Goal: Task Accomplishment & Management: Manage account settings

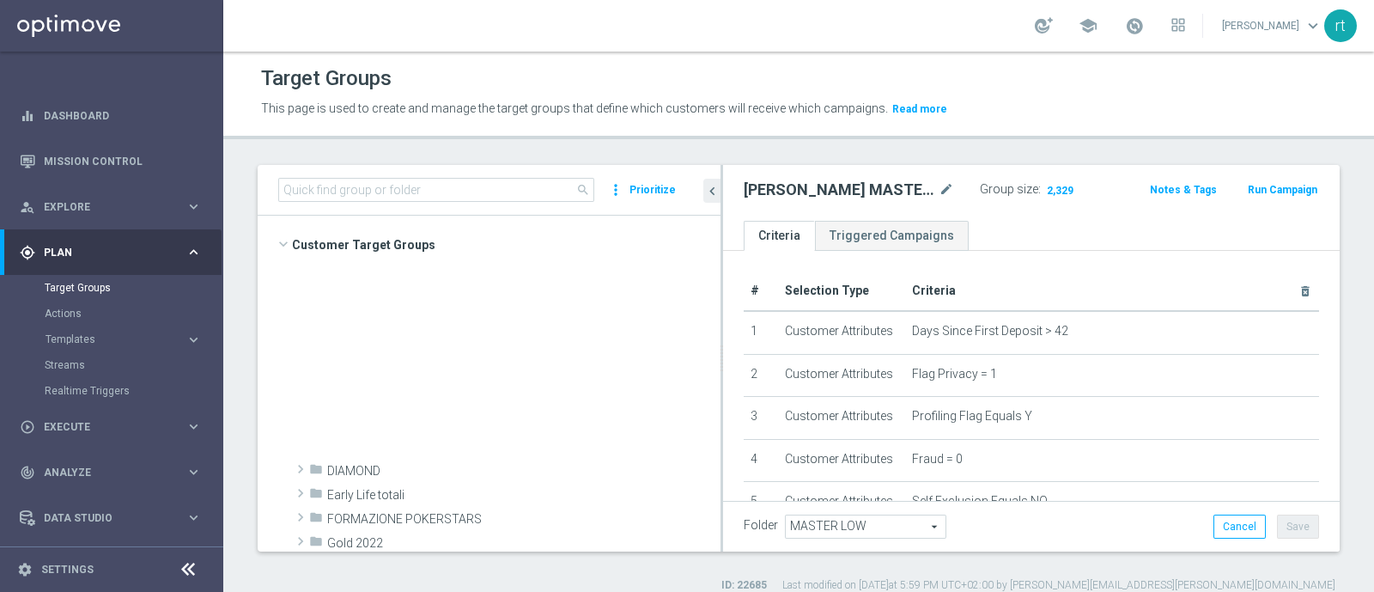
scroll to position [334, 0]
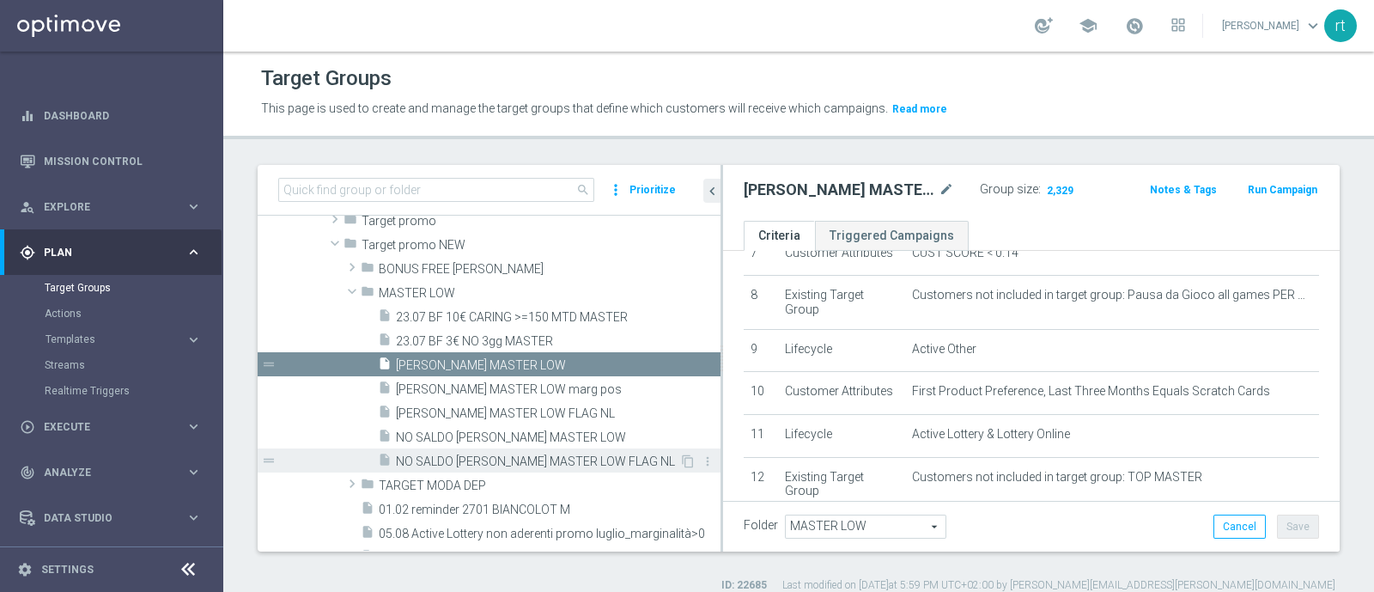
click at [490, 457] on span "NO SALDO [PERSON_NAME] MASTER LOW FLAG NL" at bounding box center [537, 461] width 283 height 15
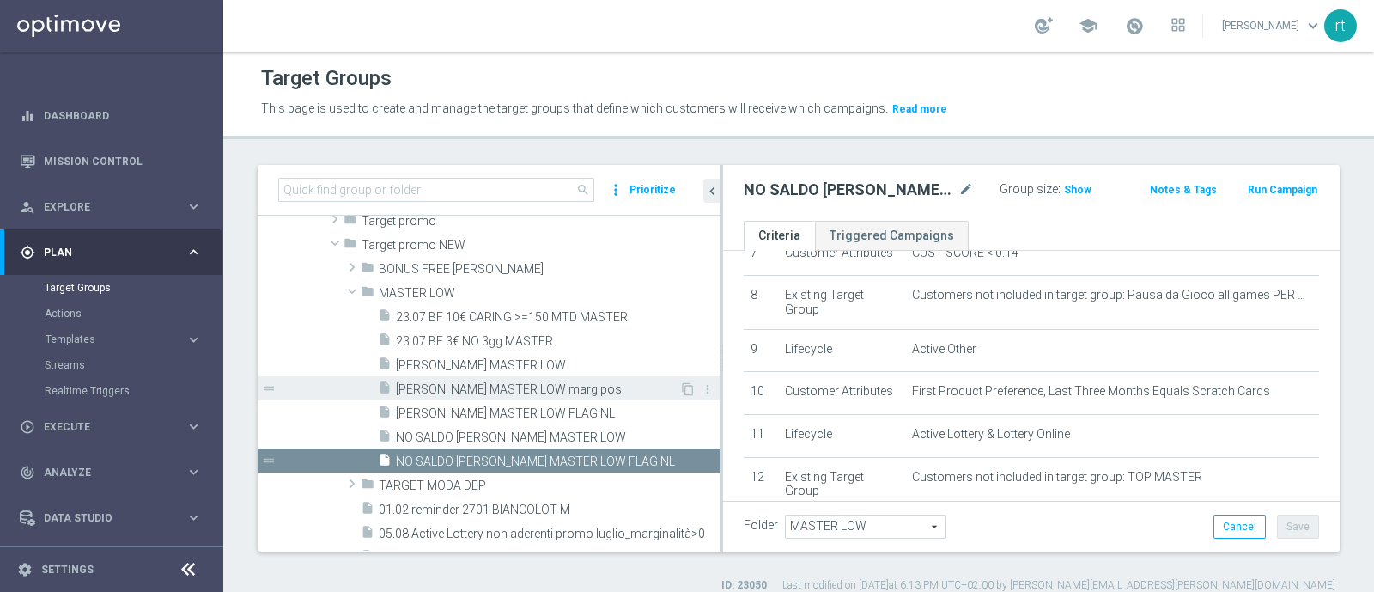
click at [461, 388] on span "[PERSON_NAME] MASTER LOW marg pos" at bounding box center [537, 389] width 283 height 15
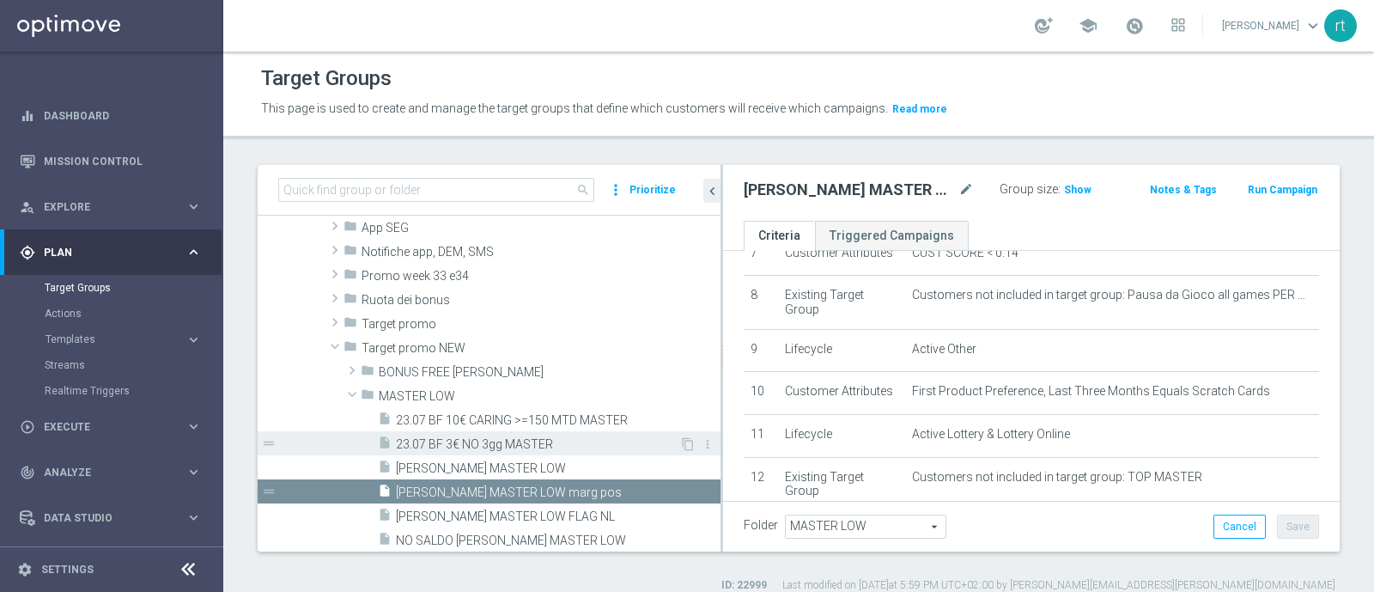
scroll to position [417, 0]
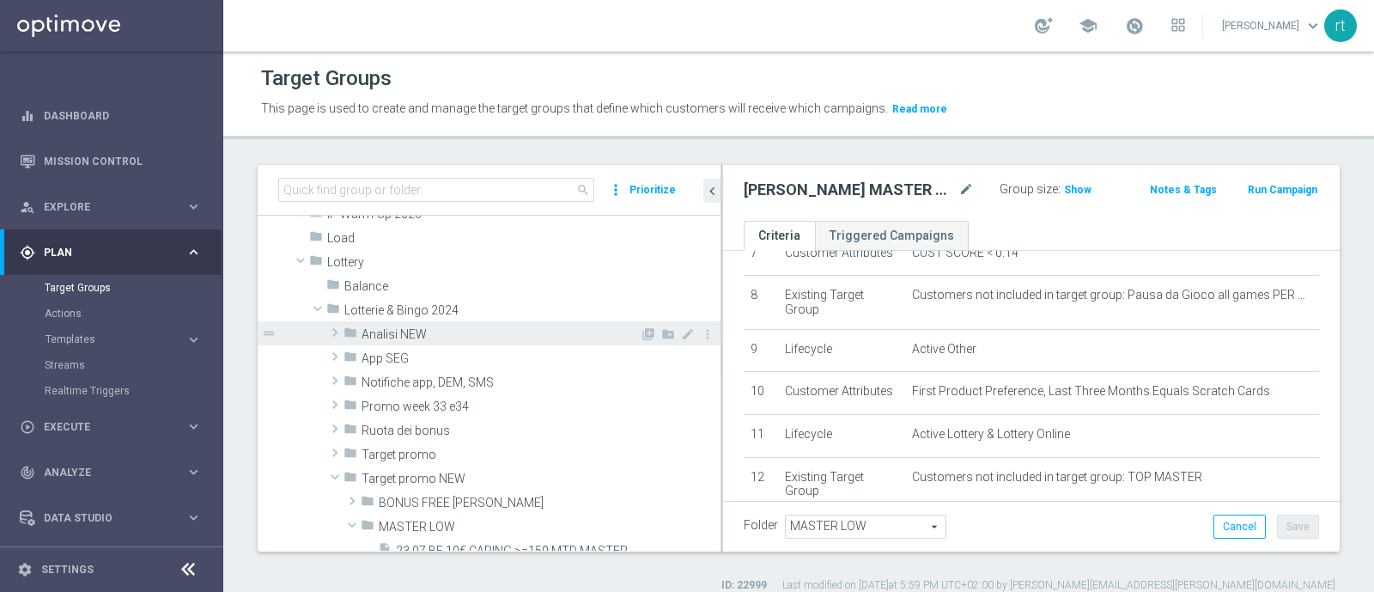
click at [428, 333] on span "Analisi NEW" at bounding box center [501, 334] width 278 height 15
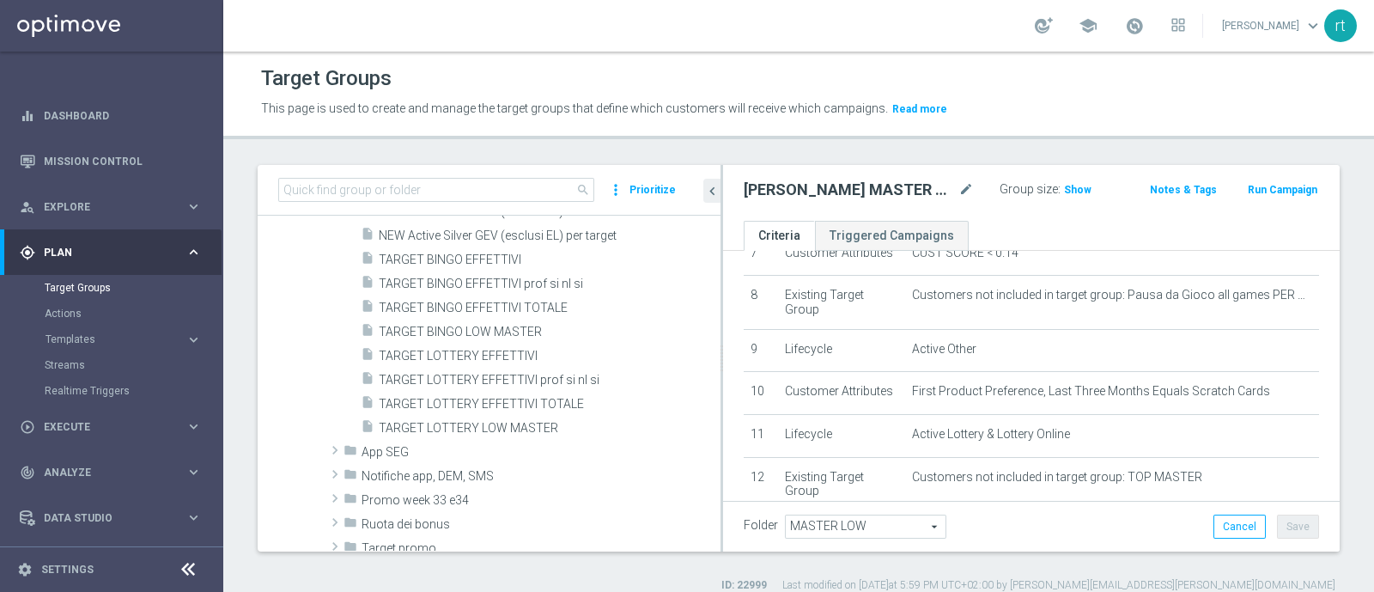
scroll to position [731, 0]
click at [451, 420] on span "TARGET LOTTERY LOW MASTER" at bounding box center [529, 427] width 301 height 15
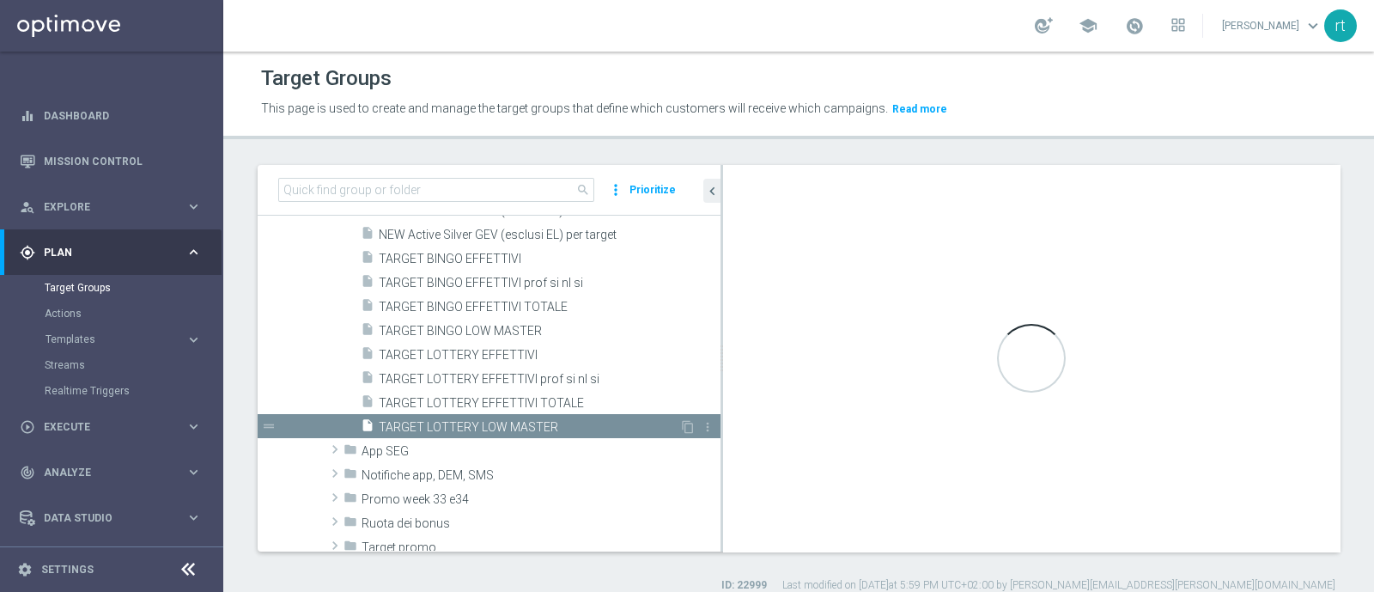
type textarea "(1 and 2 and 3 and 4 and 5 and 6 and 7 and 8 and 12 and 13 and (11 or (9 and 10…"
type input "Analisi NEW"
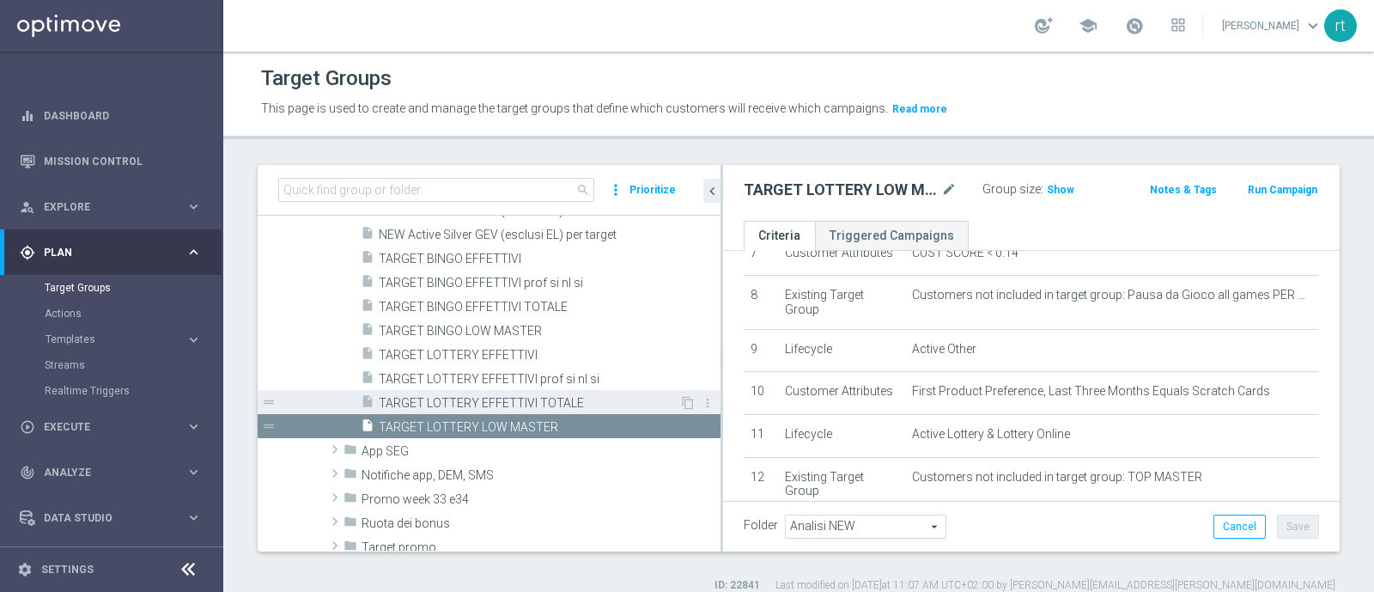
click at [517, 405] on span "TARGET LOTTERY EFFETTIVI TOTALE" at bounding box center [529, 403] width 301 height 15
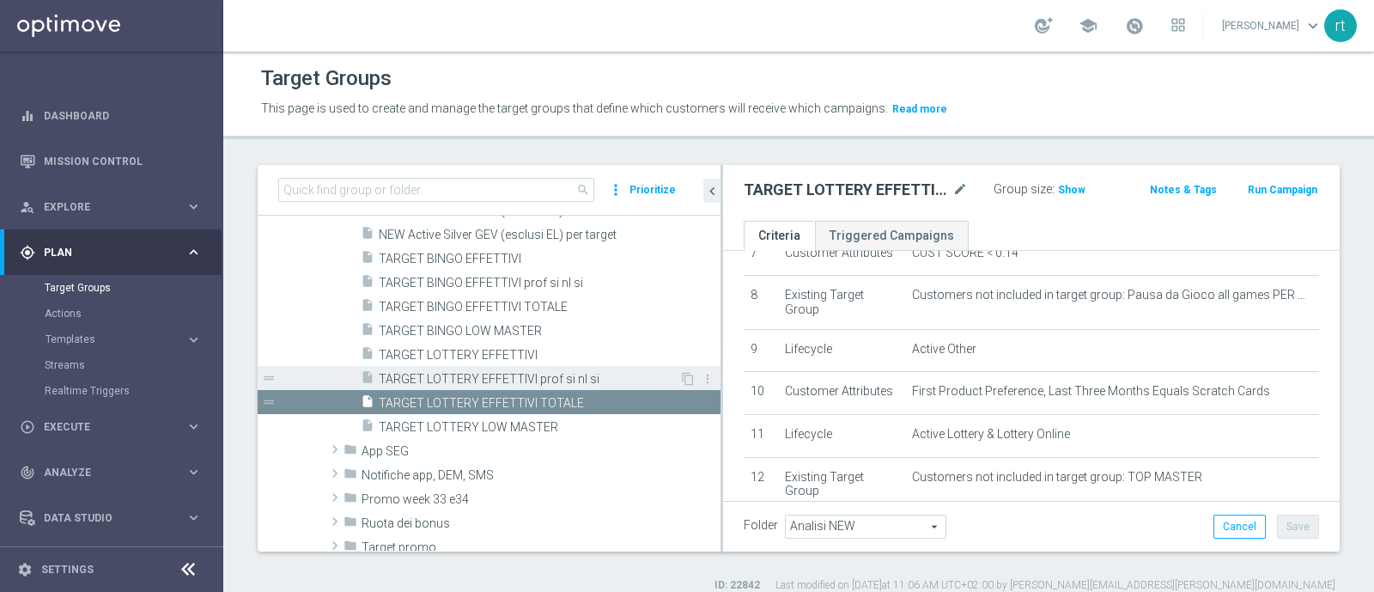
click at [499, 376] on span "TARGET LOTTERY EFFETTIVI prof si nl si" at bounding box center [529, 379] width 301 height 15
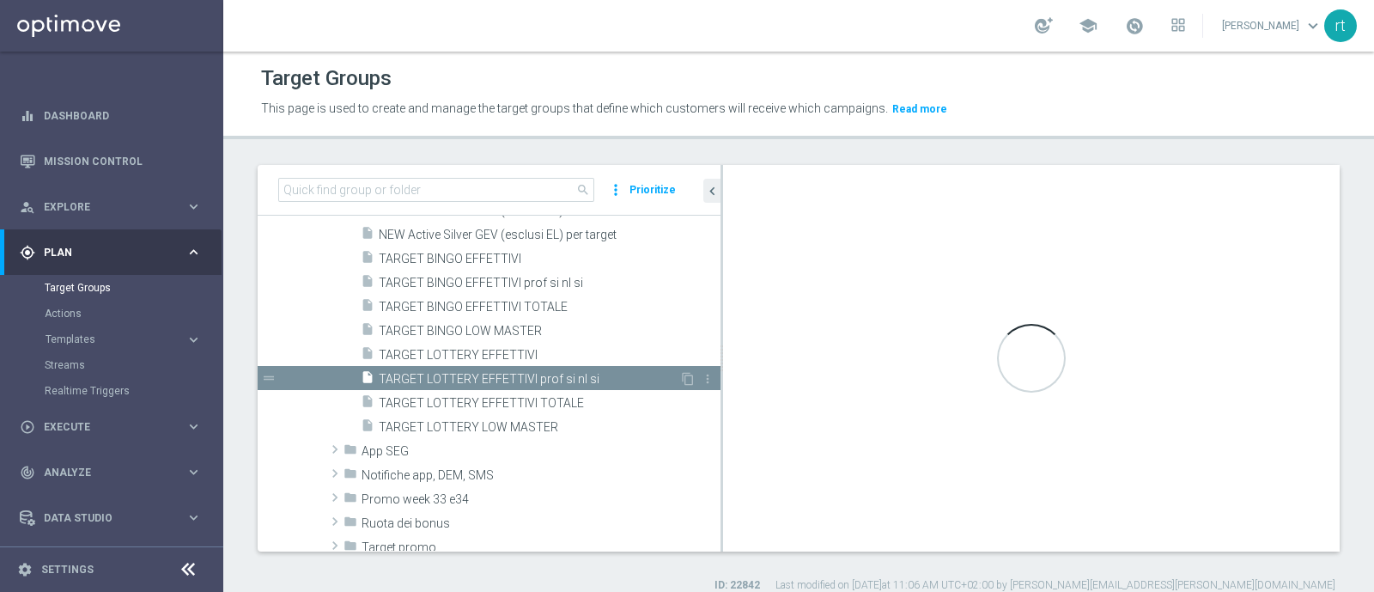
scroll to position [322, 0]
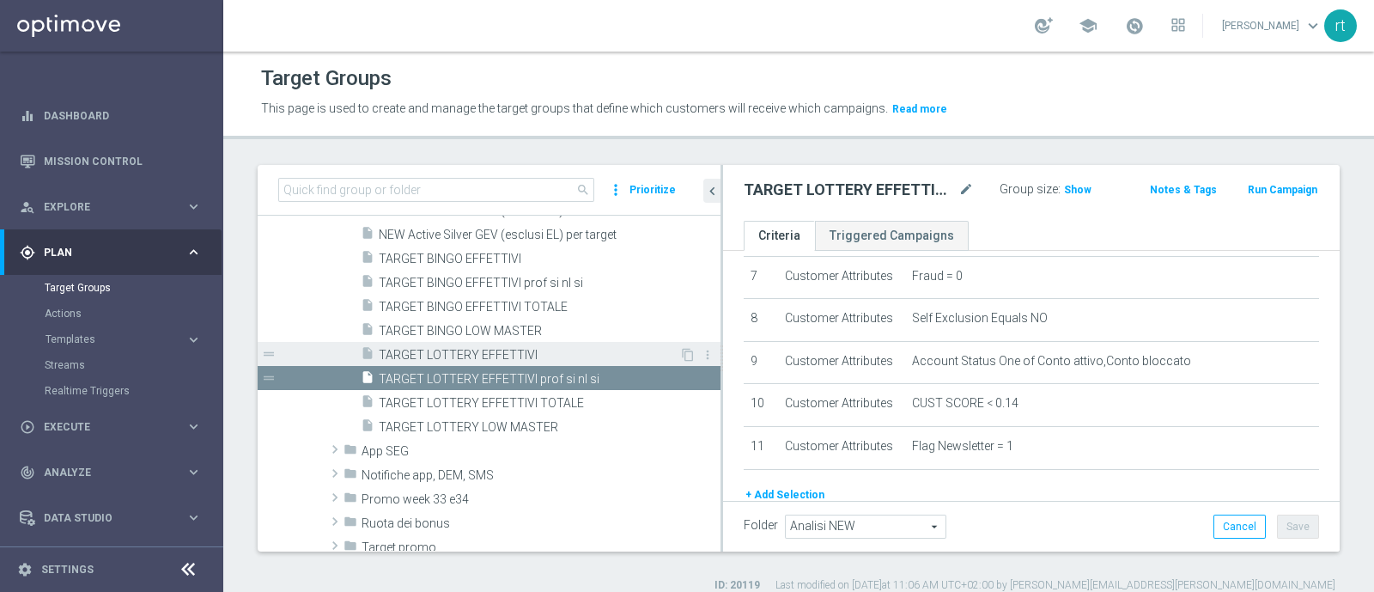
click at [490, 360] on span "TARGET LOTTERY EFFETTIVI" at bounding box center [529, 355] width 301 height 15
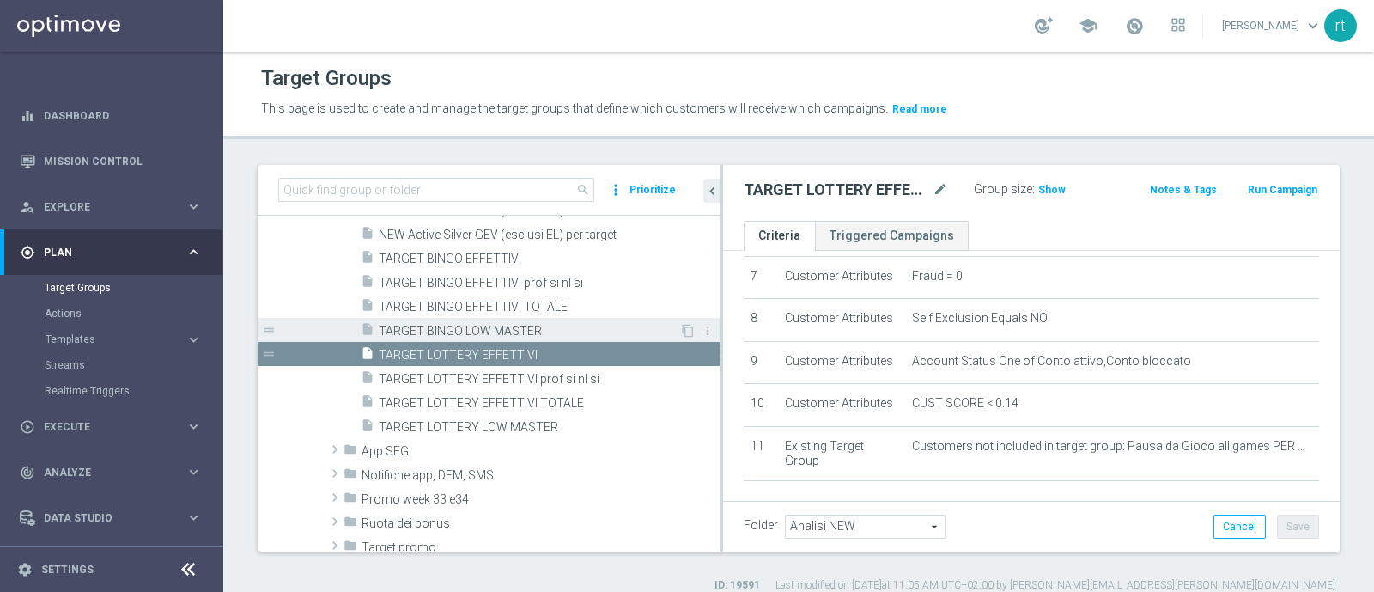
click at [482, 324] on span "TARGET BINGO LOW MASTER" at bounding box center [529, 331] width 301 height 15
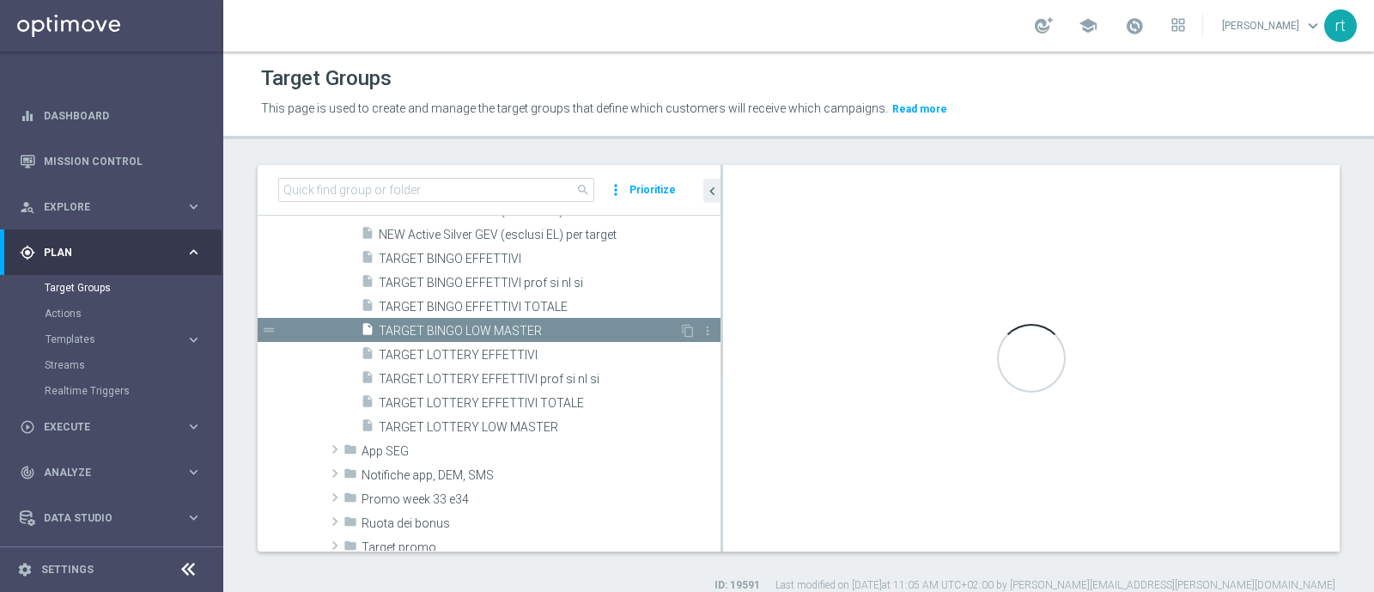
type textarea "1 and 2 and 3 and 4 and 5 and 6 and 7 and 8 and 9 and 10 and 11 and 12"
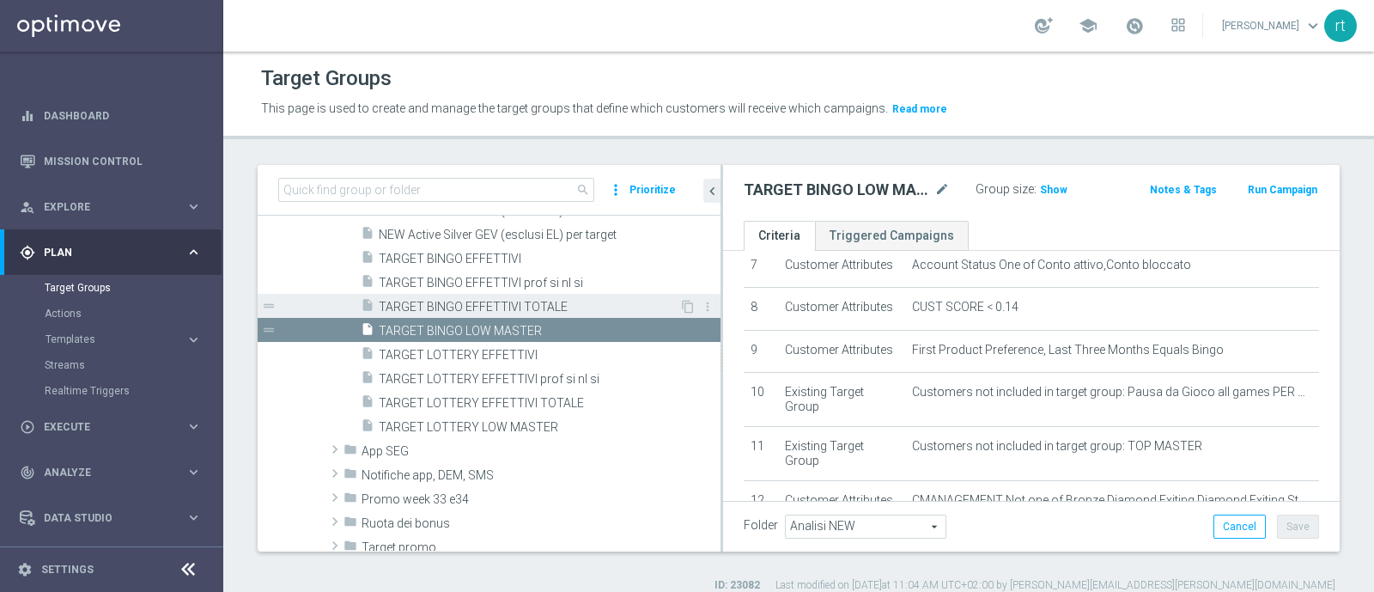
click at [491, 313] on div "insert_drive_file TARGET BINGO EFFETTIVI TOTALE" at bounding box center [520, 306] width 319 height 24
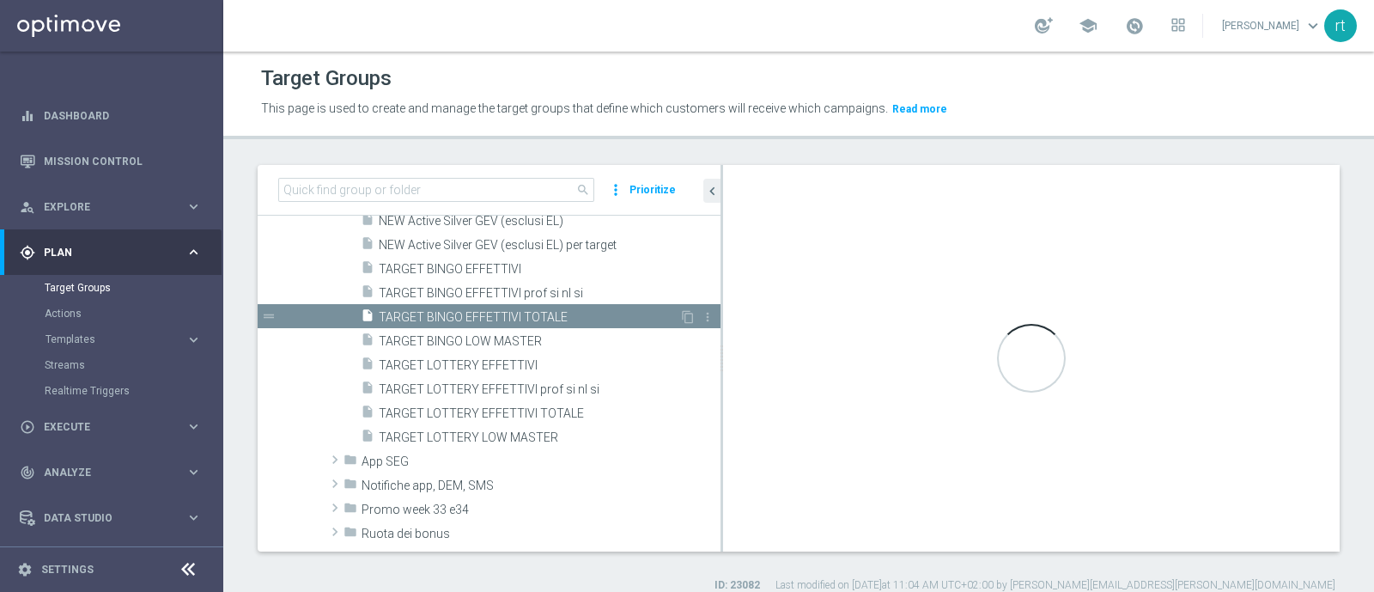
scroll to position [592, 0]
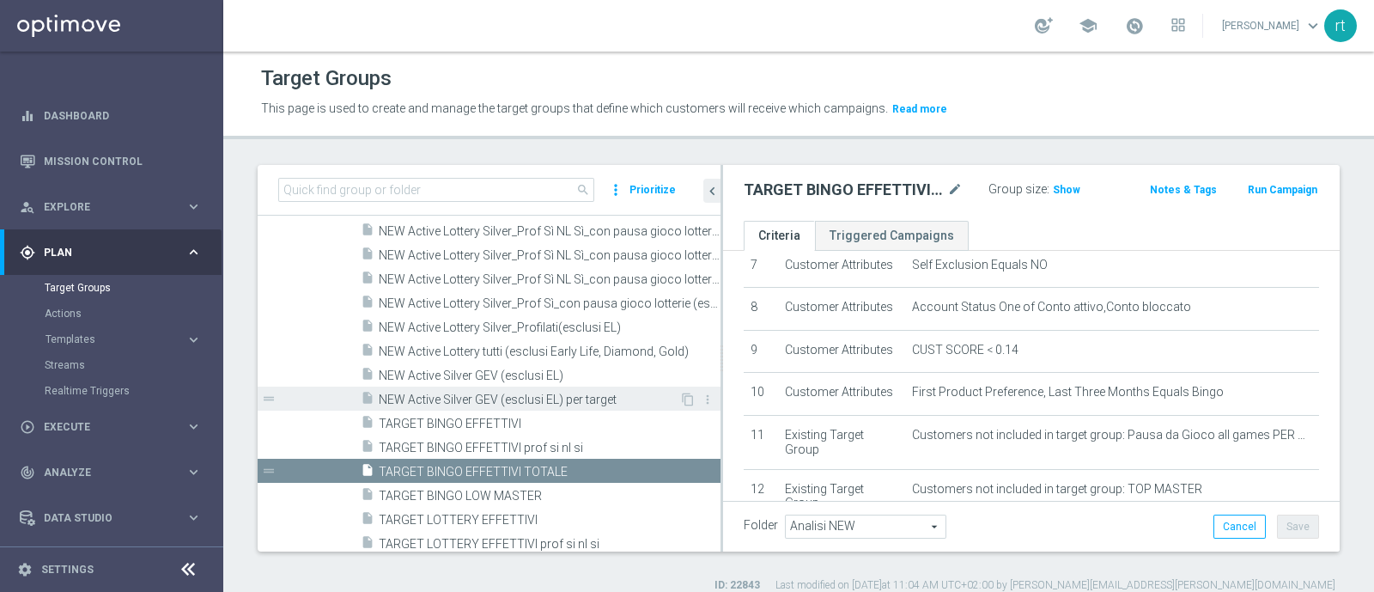
scroll to position [399, 0]
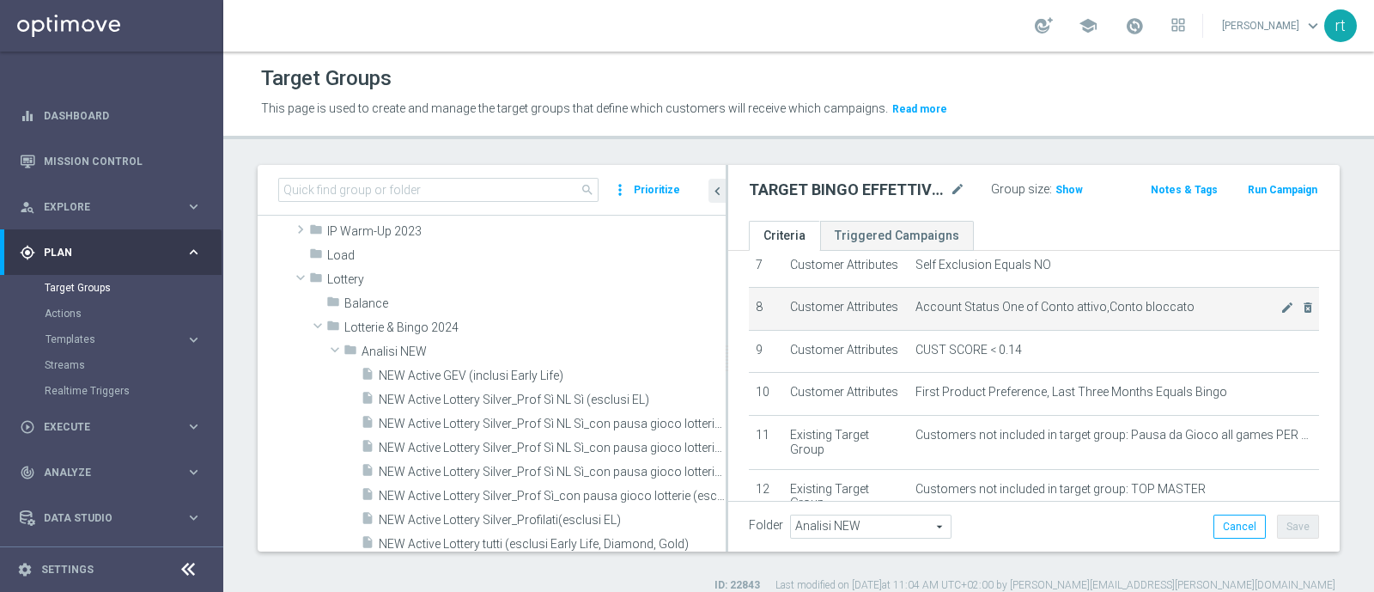
drag, startPoint x: 722, startPoint y: 370, endPoint x: 820, endPoint y: 381, distance: 99.3
click at [820, 381] on as-split "search more_vert Prioritize Customer Target Groups library_add create_new_folder" at bounding box center [799, 358] width 1082 height 387
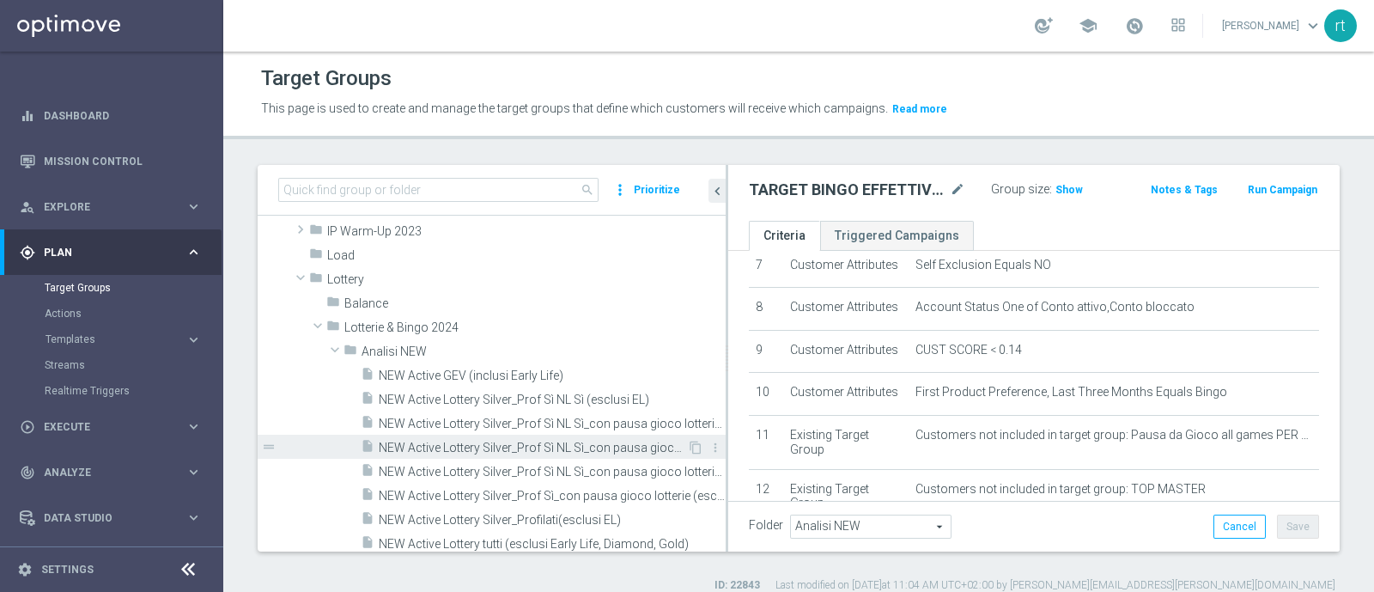
click at [545, 450] on span "NEW Active Lottery Silver_Prof Sì NL Sì_con pausa gioco lotterie (esclusi EL)_m…" at bounding box center [533, 448] width 308 height 15
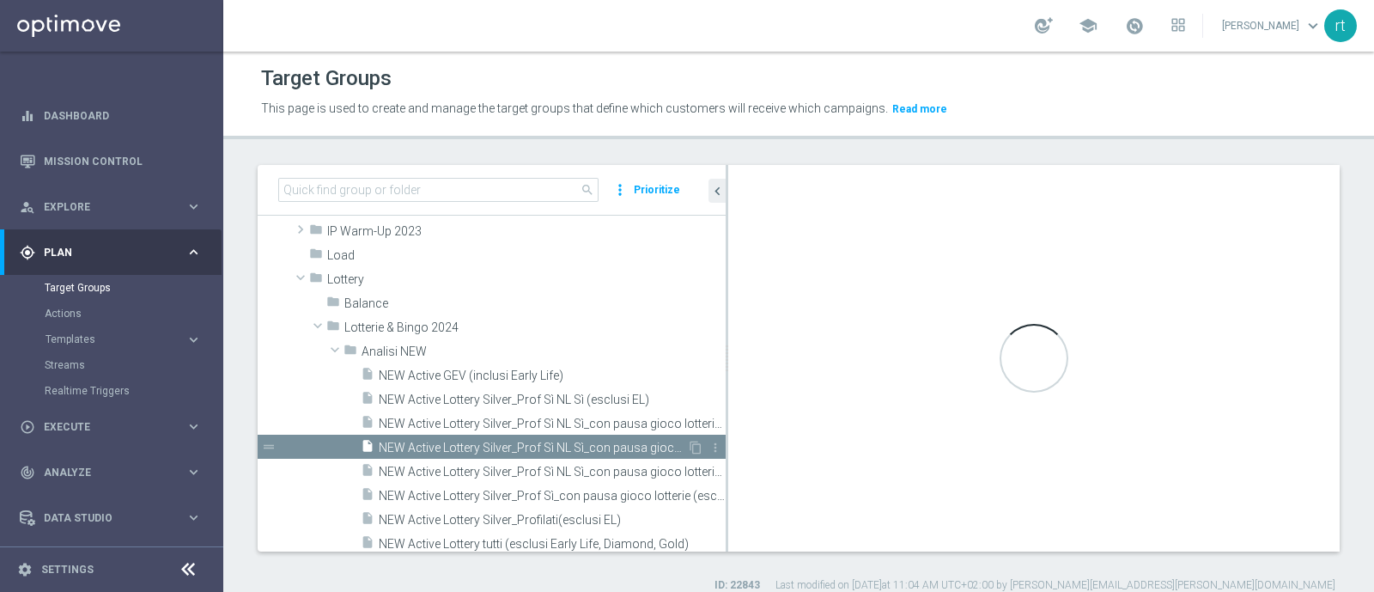
checkbox input "true"
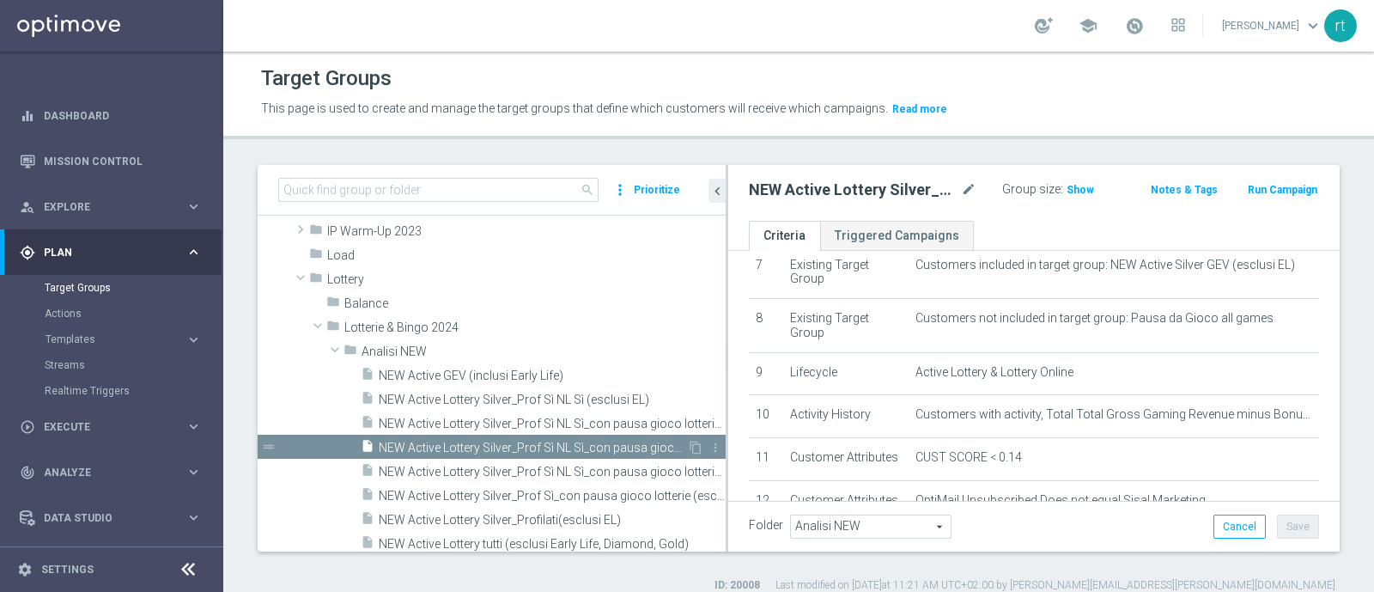
scroll to position [334, 0]
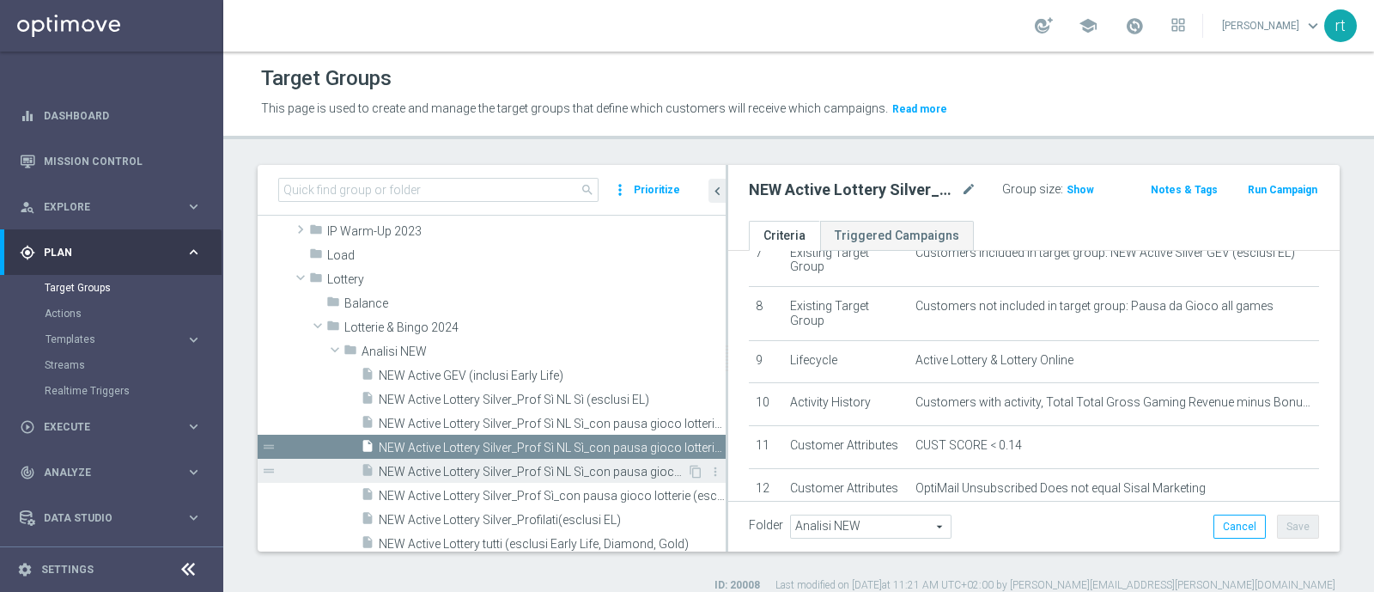
click at [544, 474] on span "NEW Active Lottery Silver_Prof Sì NL Sì_con pausa gioco lotterie (esclusi EL)_m…" at bounding box center [533, 472] width 308 height 15
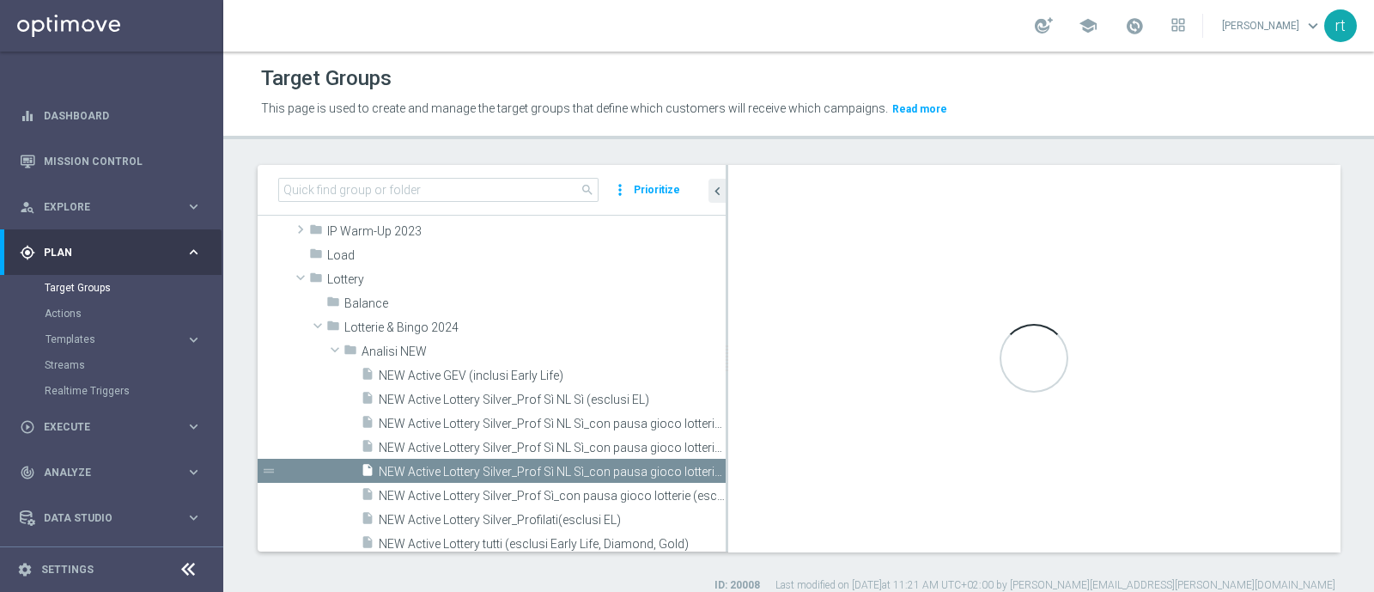
type textarea "(7 or 9) and 1 AND 2 AND 3 AND 4 AND 5 AND 6 AND 8 AND 11 and 12 AND 10 AND 13 …"
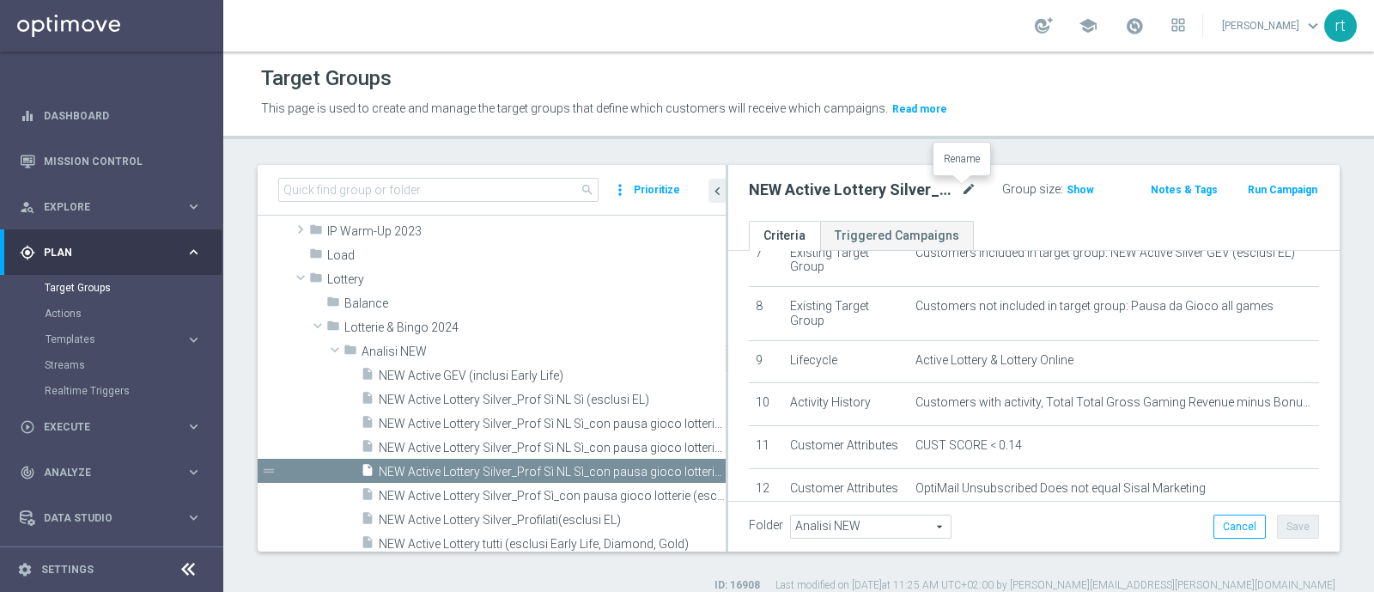
click at [966, 187] on icon "mode_edit" at bounding box center [968, 190] width 15 height 21
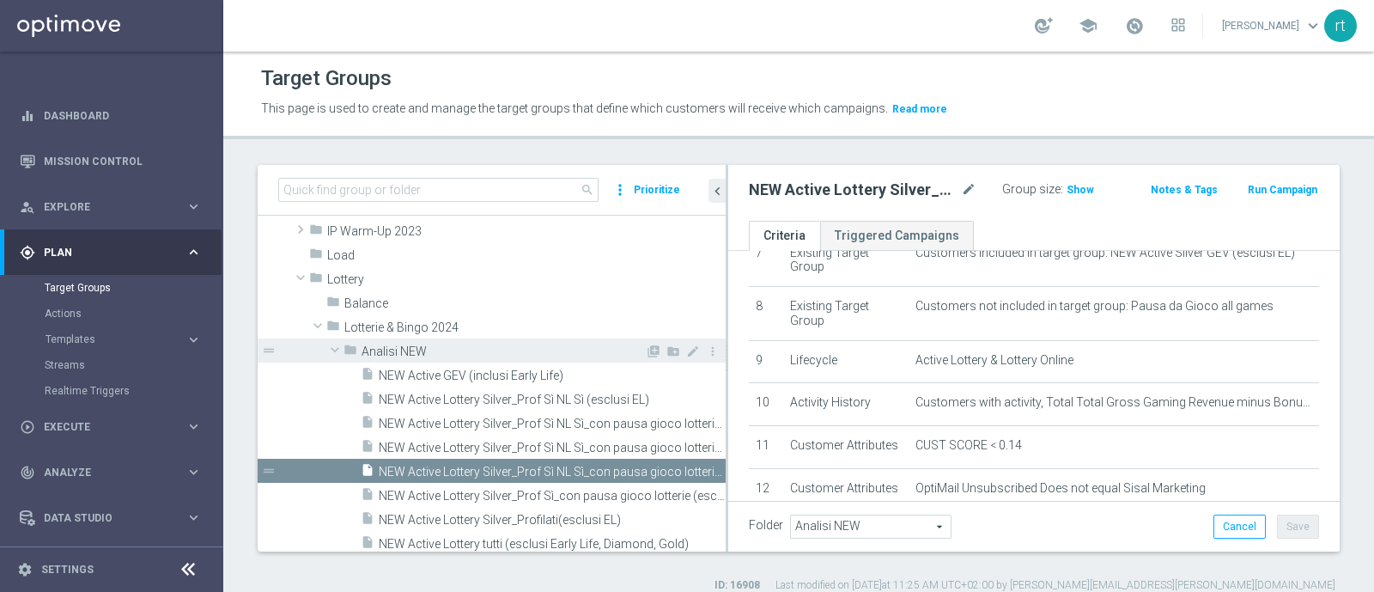
click at [405, 344] on span "Analisi NEW" at bounding box center [503, 351] width 283 height 15
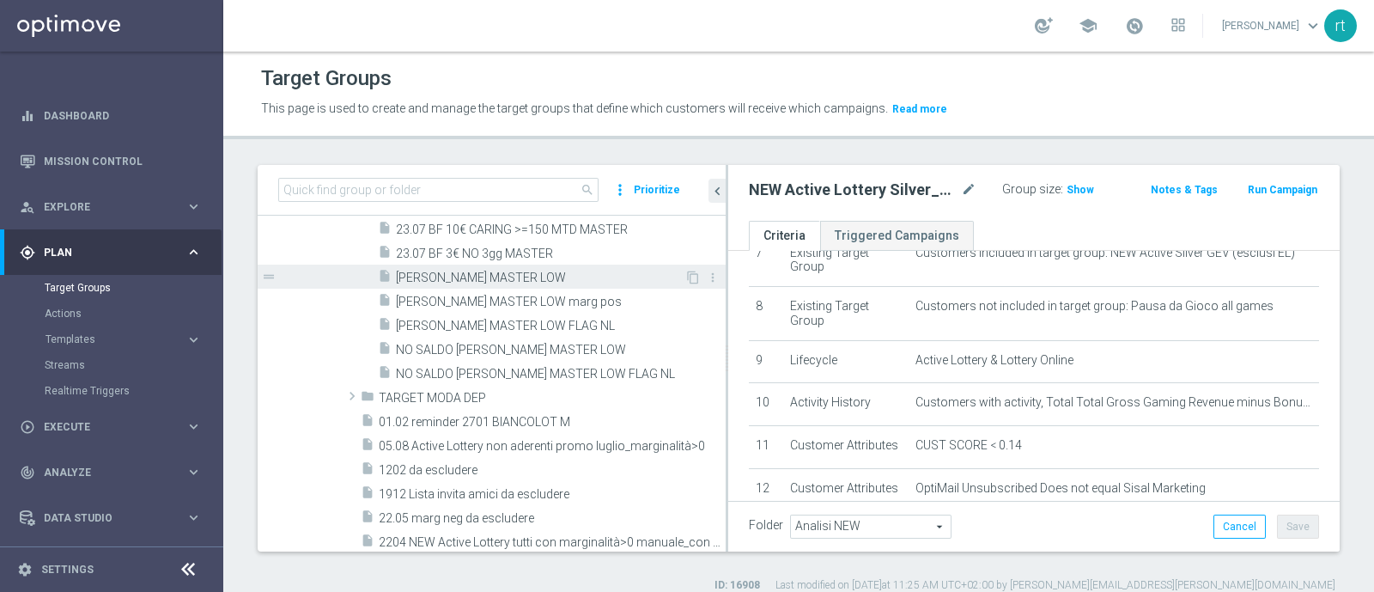
scroll to position [520, 0]
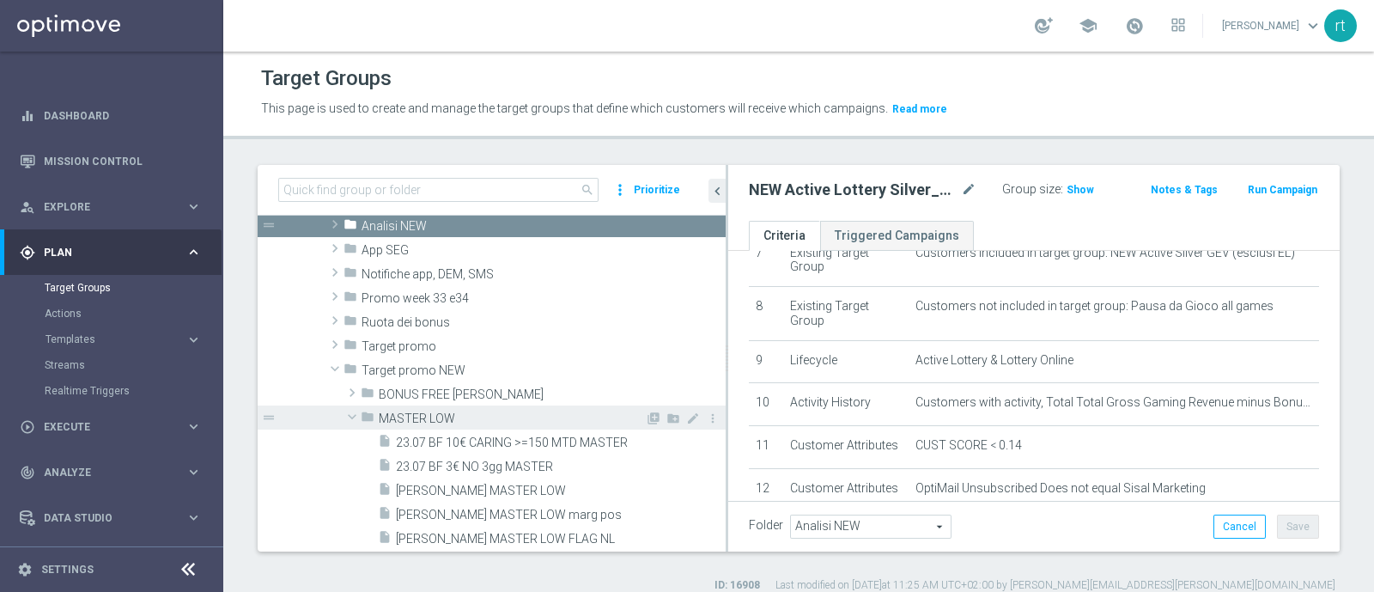
click at [417, 406] on div "folder MASTER LOW" at bounding box center [503, 417] width 284 height 24
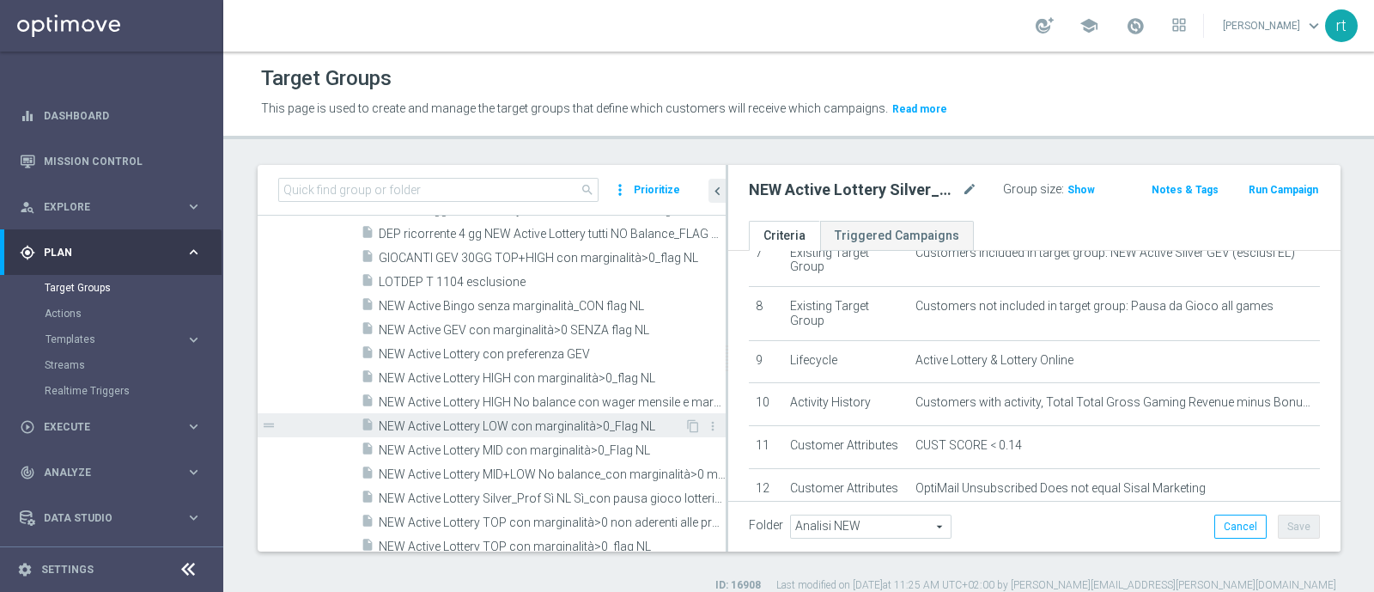
scroll to position [1392, 0]
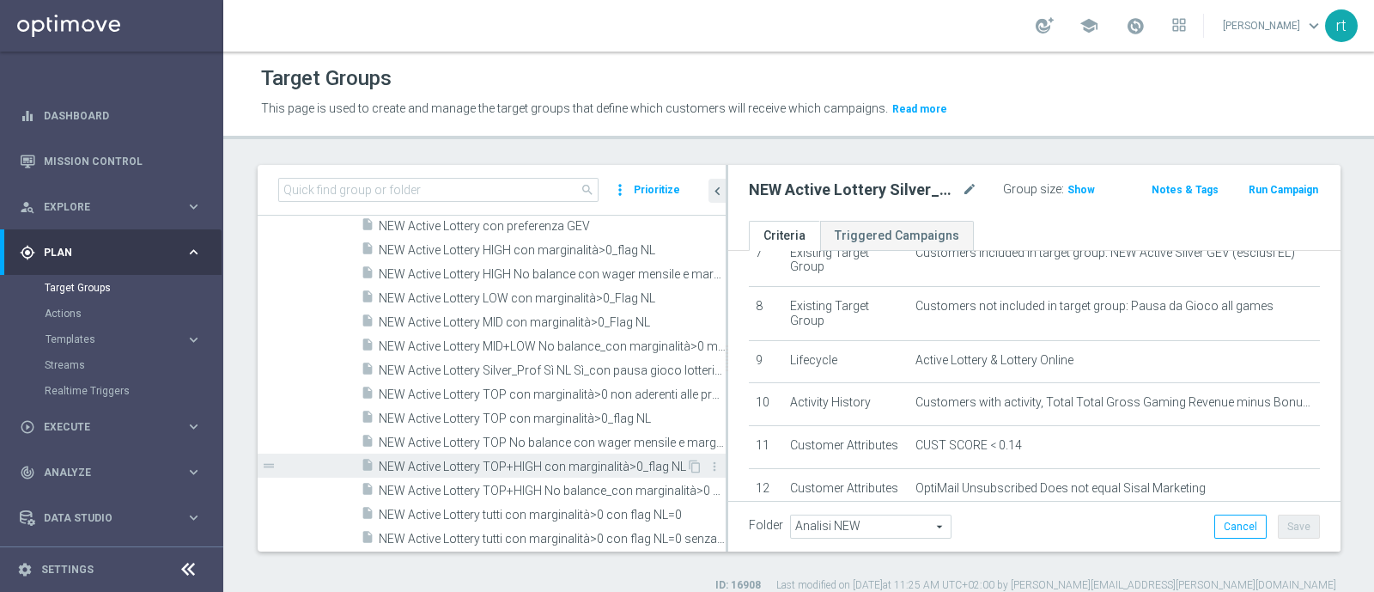
click at [474, 466] on span "NEW Active Lottery TOP+HIGH con marginalità>0_flag NL" at bounding box center [533, 467] width 308 height 15
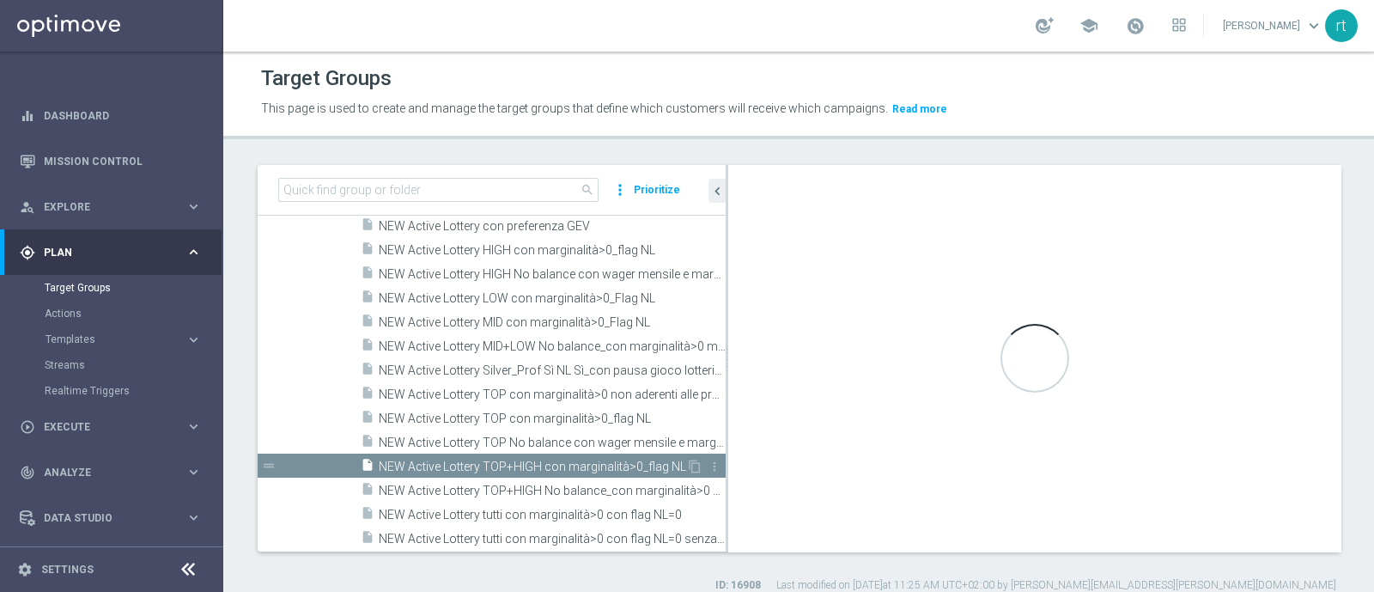
type input "Target promo NEW"
type textarea "((1 and 2 and 3 and 4 and 5 and 6 and 7 and 8 and 9 and 10 and 13 and 14 and 16…"
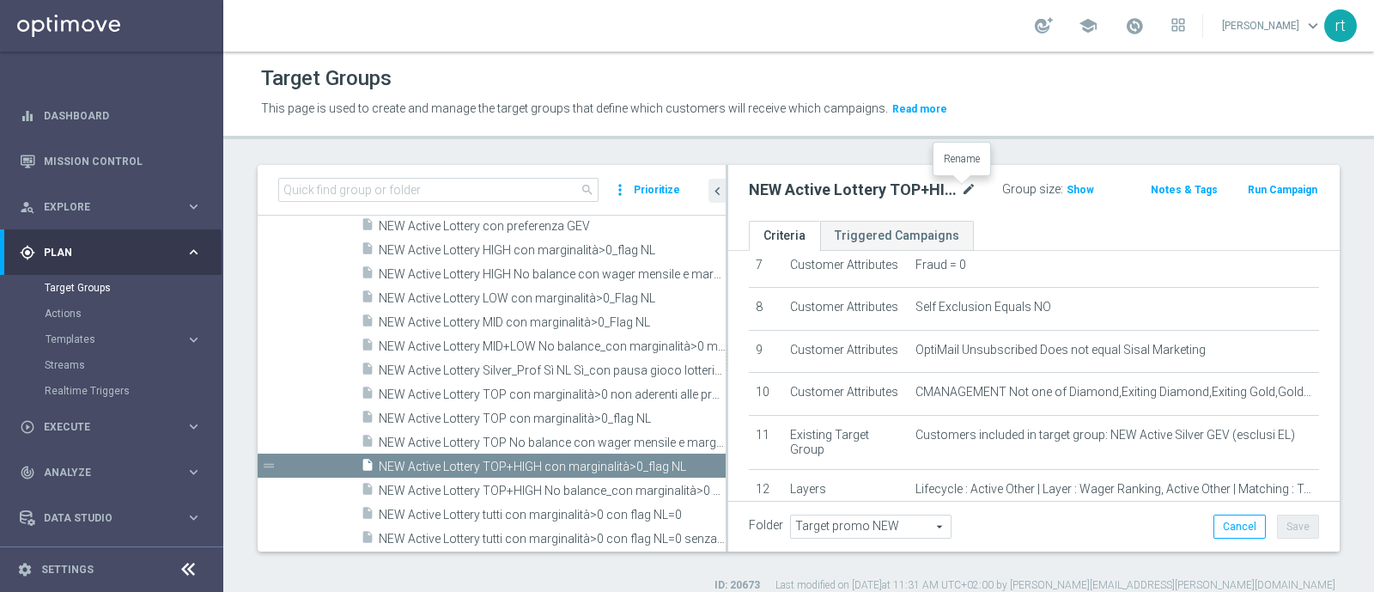
click at [961, 190] on icon "mode_edit" at bounding box center [968, 190] width 15 height 21
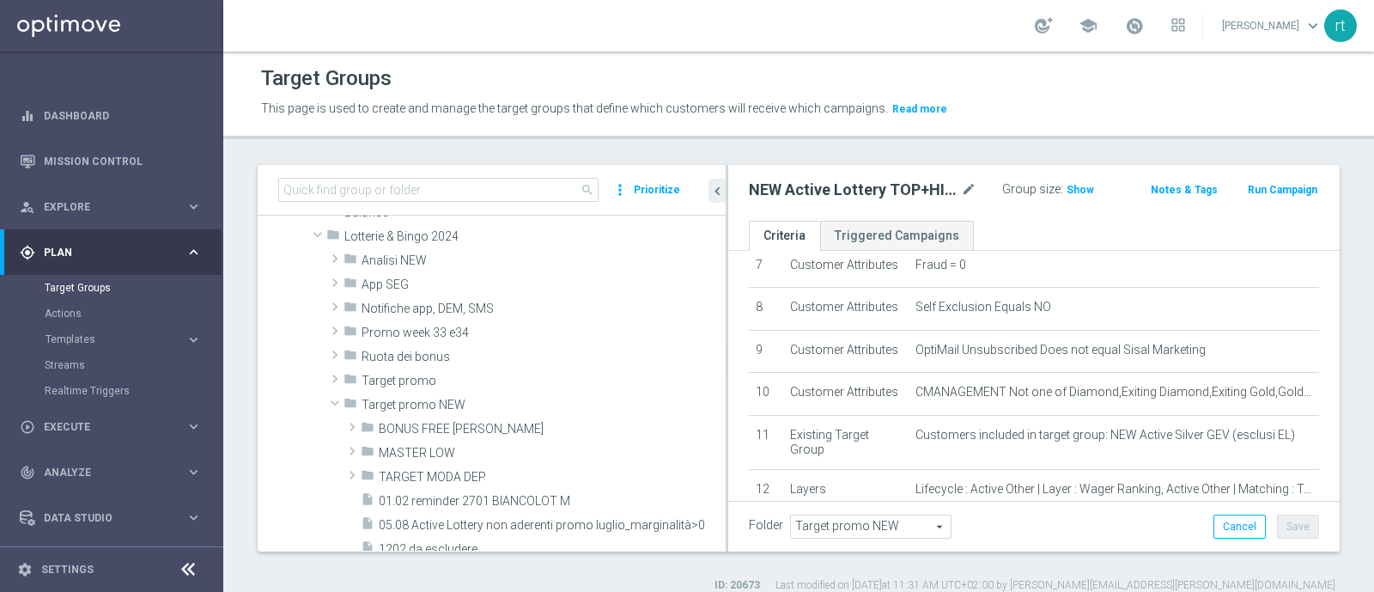
scroll to position [484, 0]
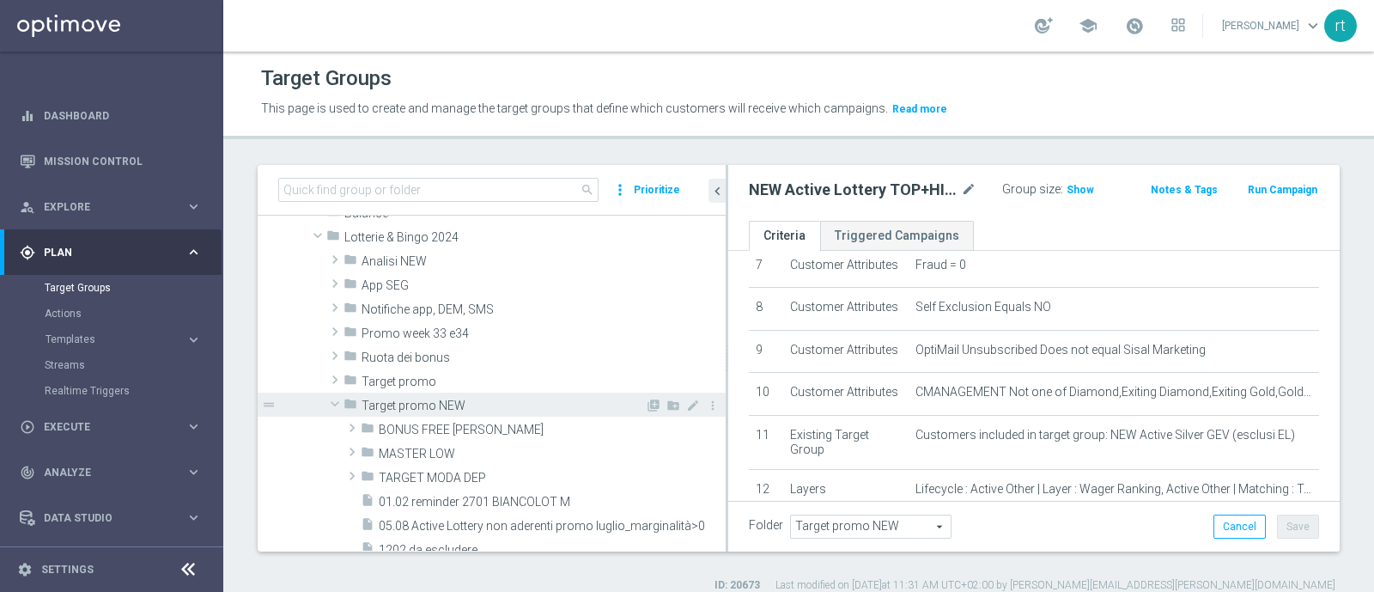
click at [394, 399] on span "Target promo NEW" at bounding box center [503, 406] width 283 height 15
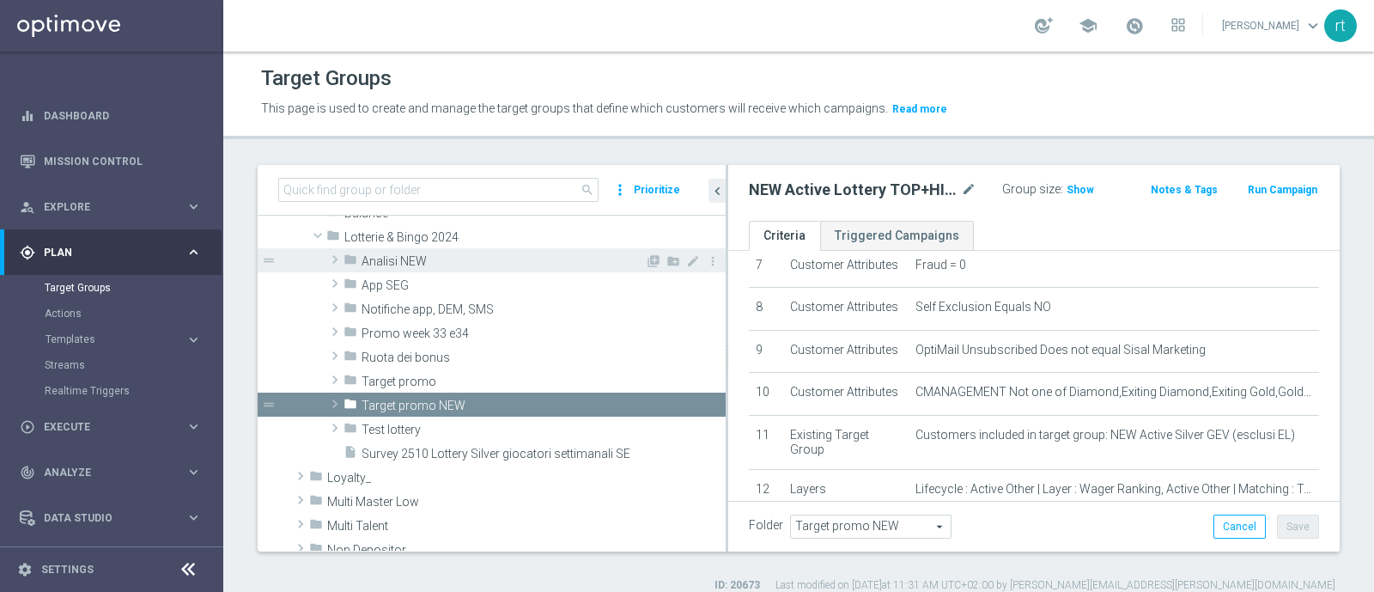
click at [437, 257] on span "Analisi NEW" at bounding box center [503, 261] width 283 height 15
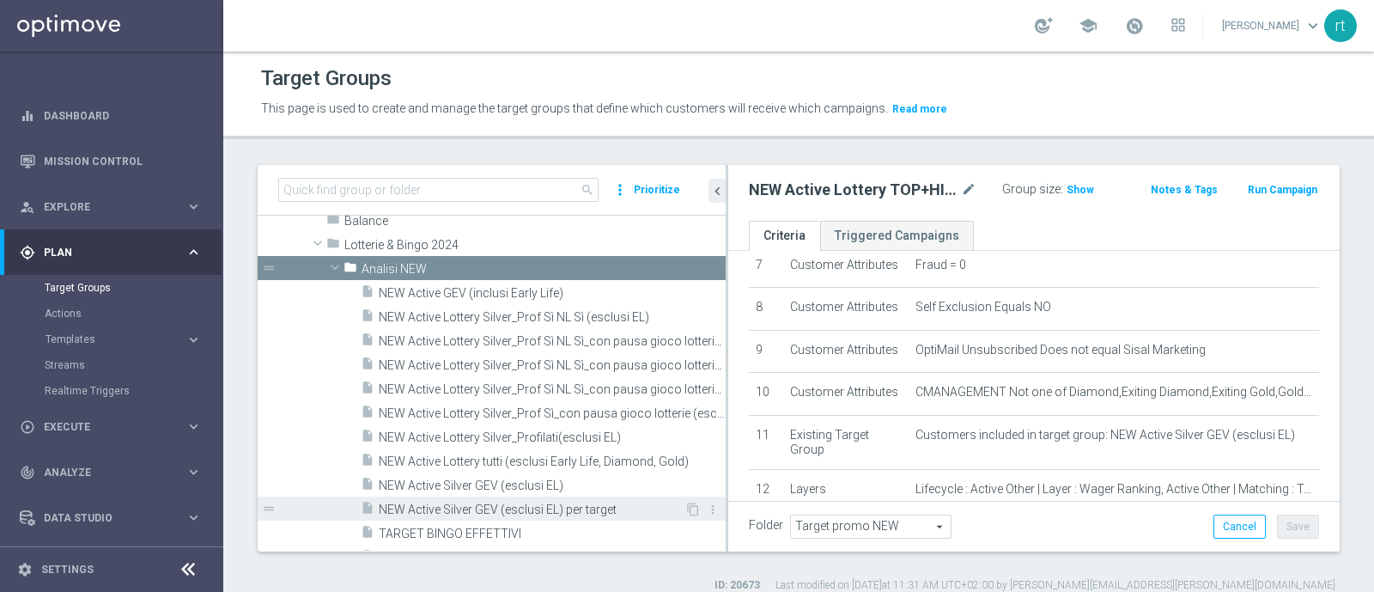
scroll to position [477, 0]
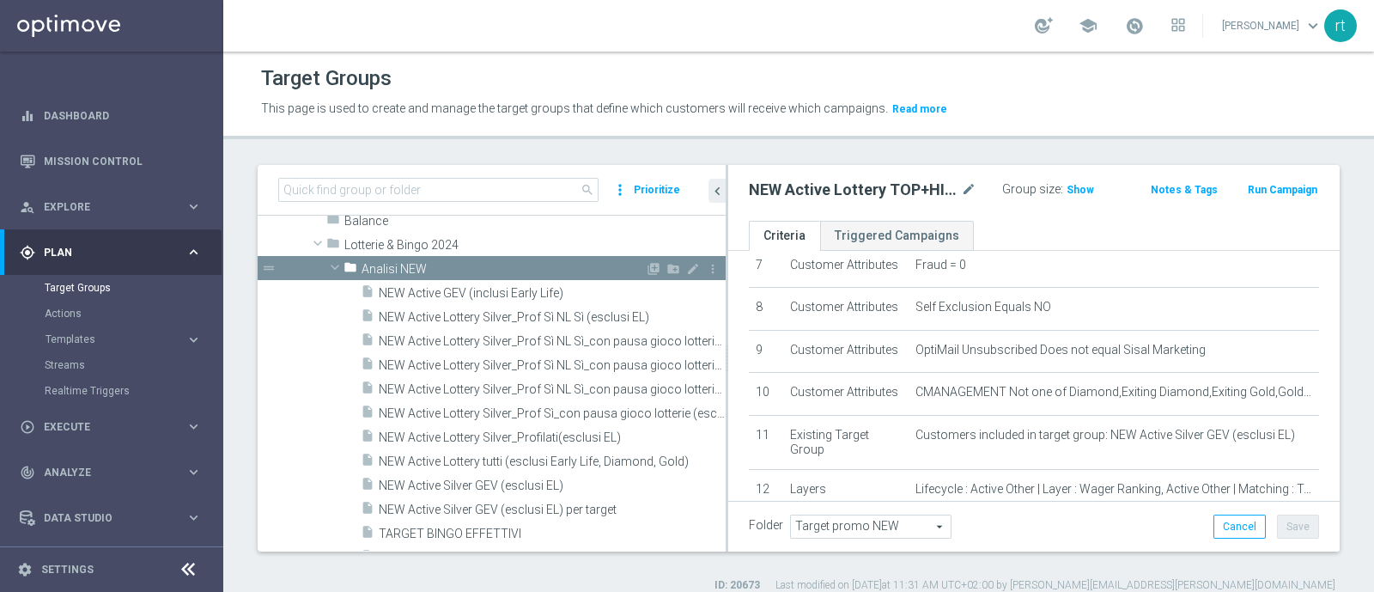
click at [430, 265] on span "Analisi NEW" at bounding box center [503, 269] width 283 height 15
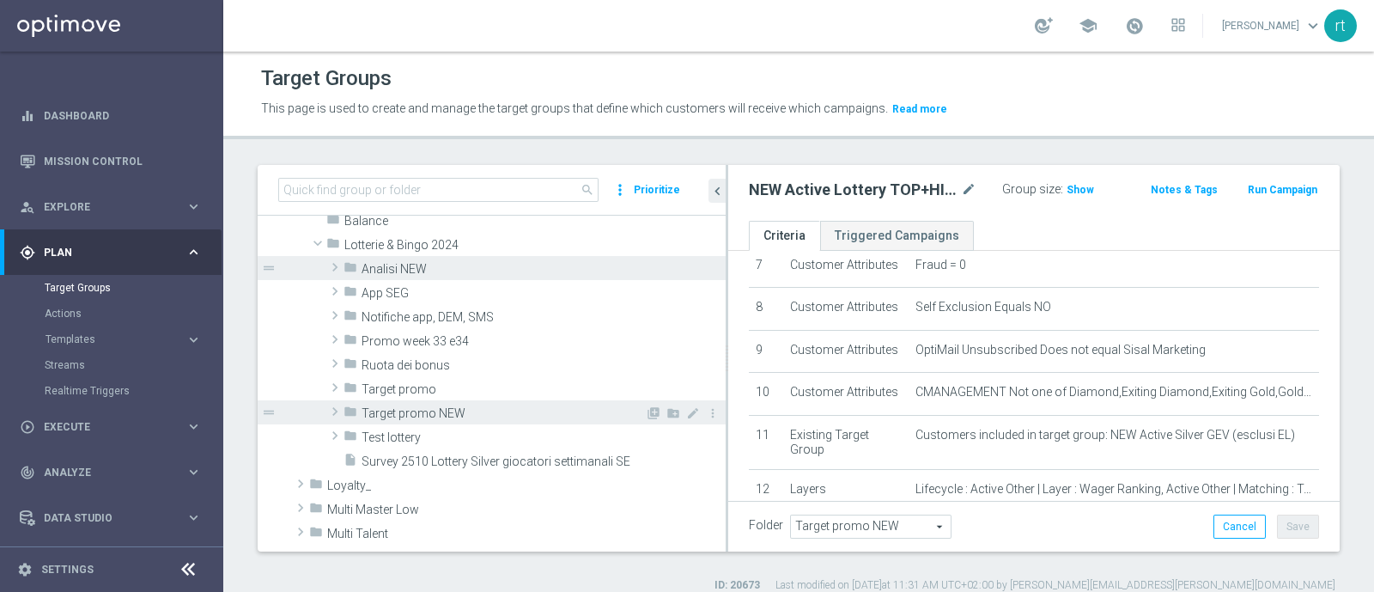
click at [421, 406] on span "Target promo NEW" at bounding box center [503, 413] width 283 height 15
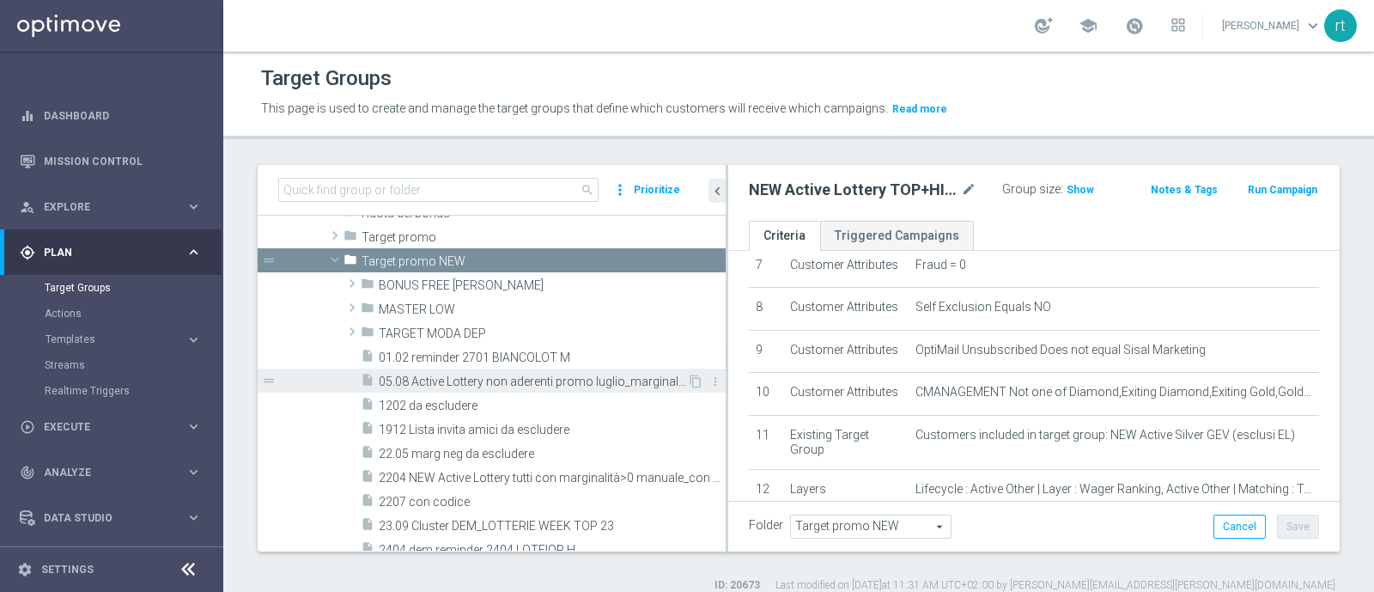
scroll to position [524, 0]
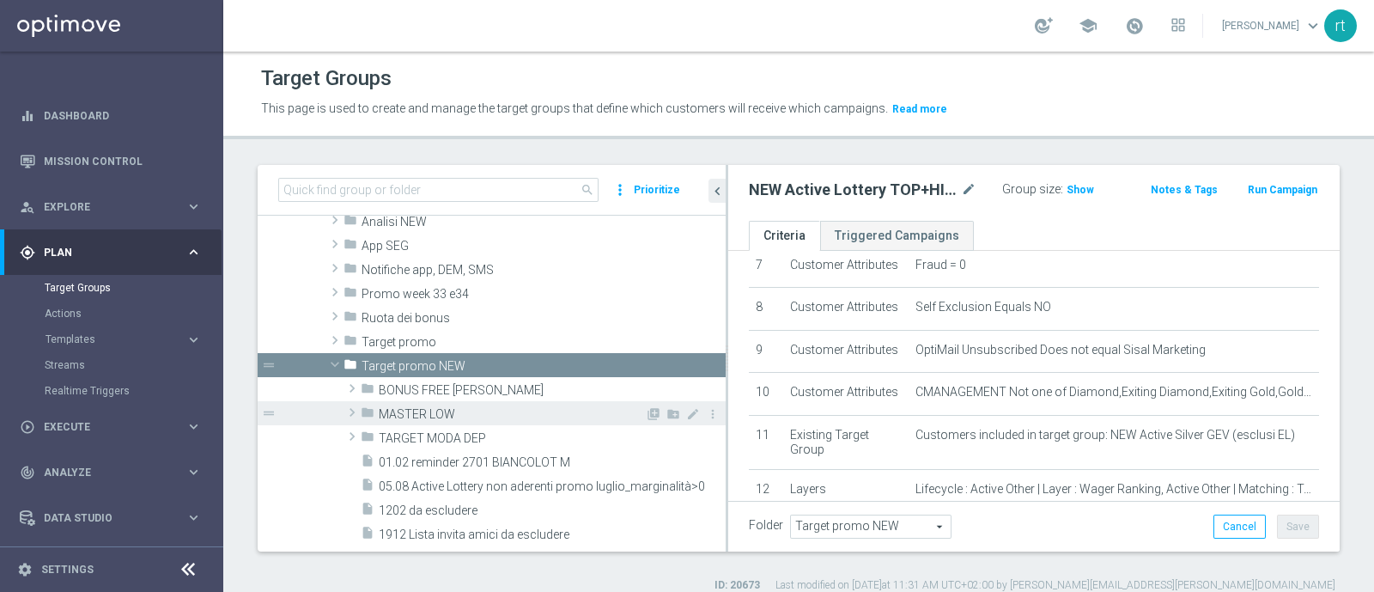
click at [427, 414] on span "MASTER LOW" at bounding box center [512, 414] width 266 height 15
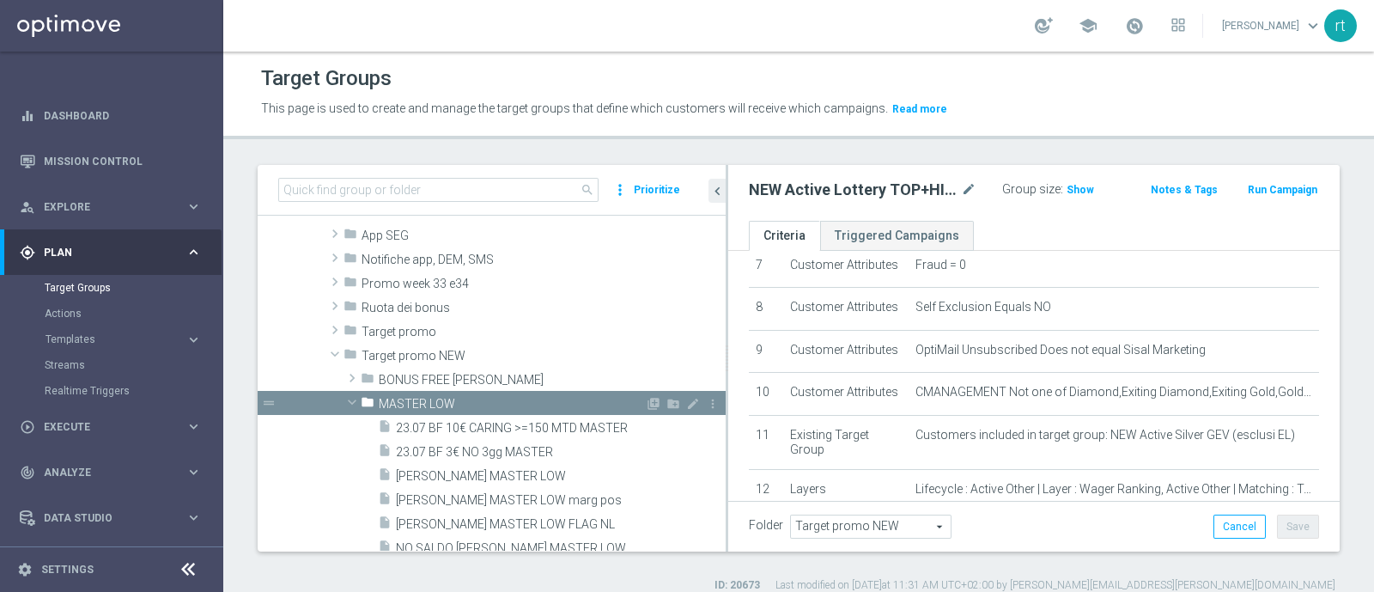
scroll to position [653, 0]
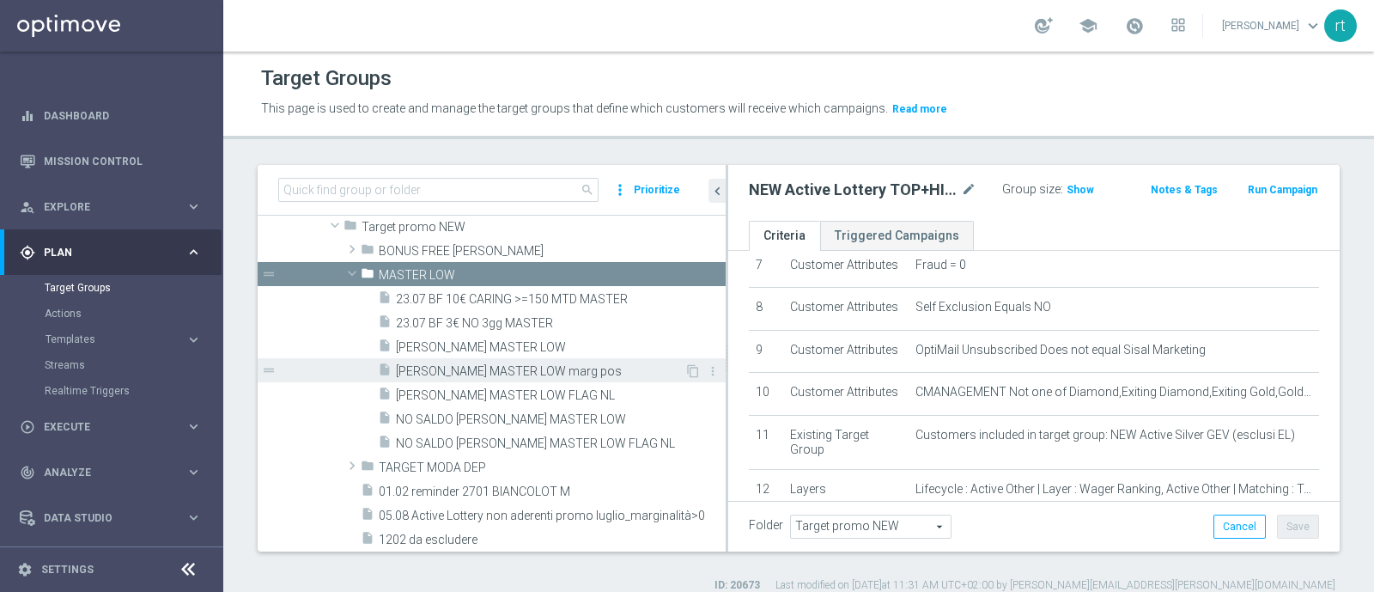
click at [479, 368] on span "[PERSON_NAME] MASTER LOW marg pos" at bounding box center [540, 371] width 289 height 15
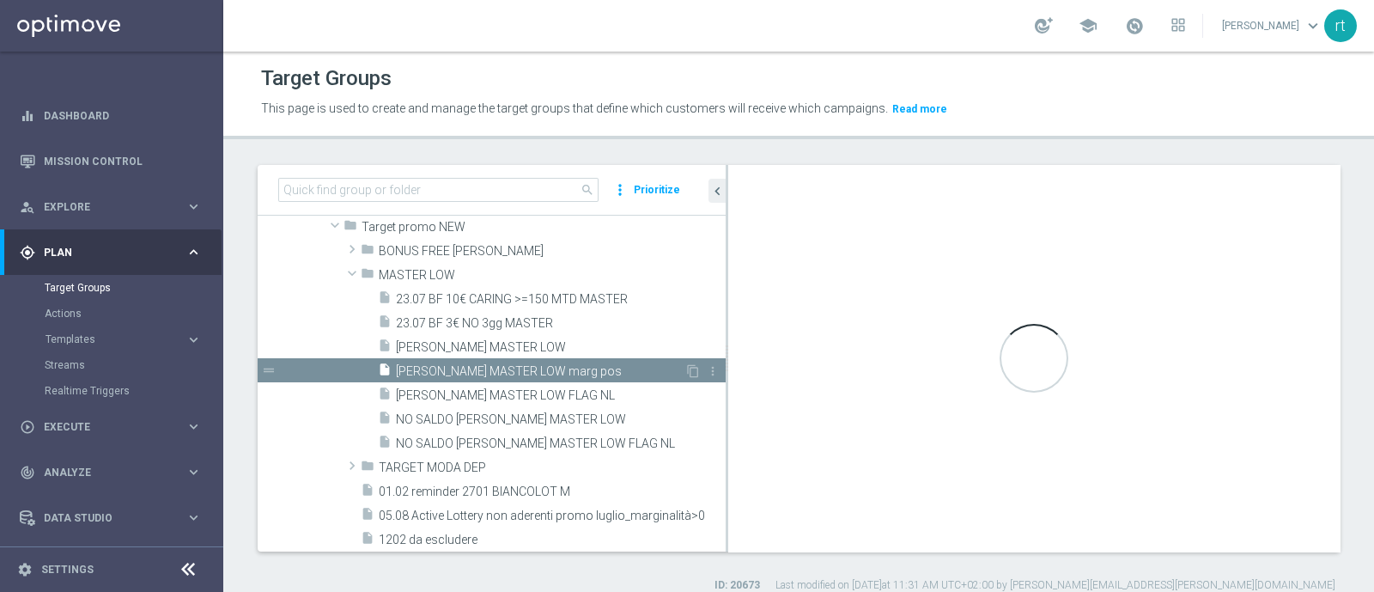
type input "MASTER LOW"
type textarea "(1 and 2 and 3 and 4 and 5 and 6 and 7 and 8 and 12 and 14 and 15 and (11 or (9…"
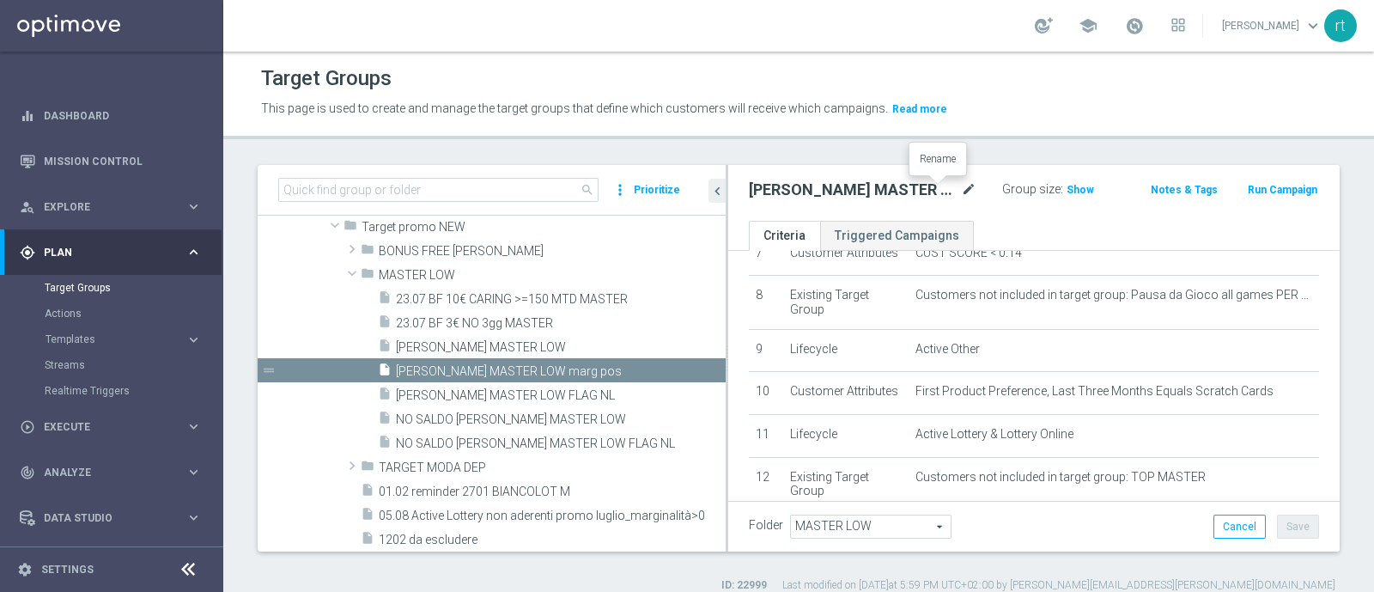
click at [961, 185] on icon "mode_edit" at bounding box center [968, 190] width 15 height 21
